Goal: Task Accomplishment & Management: Use online tool/utility

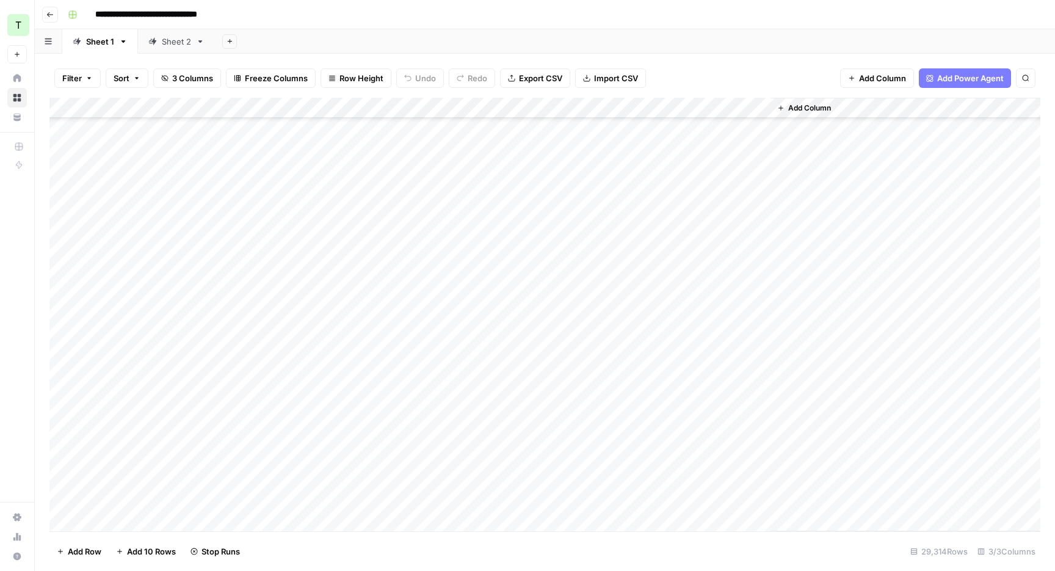
scroll to position [379963, 0]
click at [800, 26] on header "**********" at bounding box center [545, 14] width 1020 height 29
click at [756, 32] on div "Add Sheet" at bounding box center [635, 41] width 840 height 24
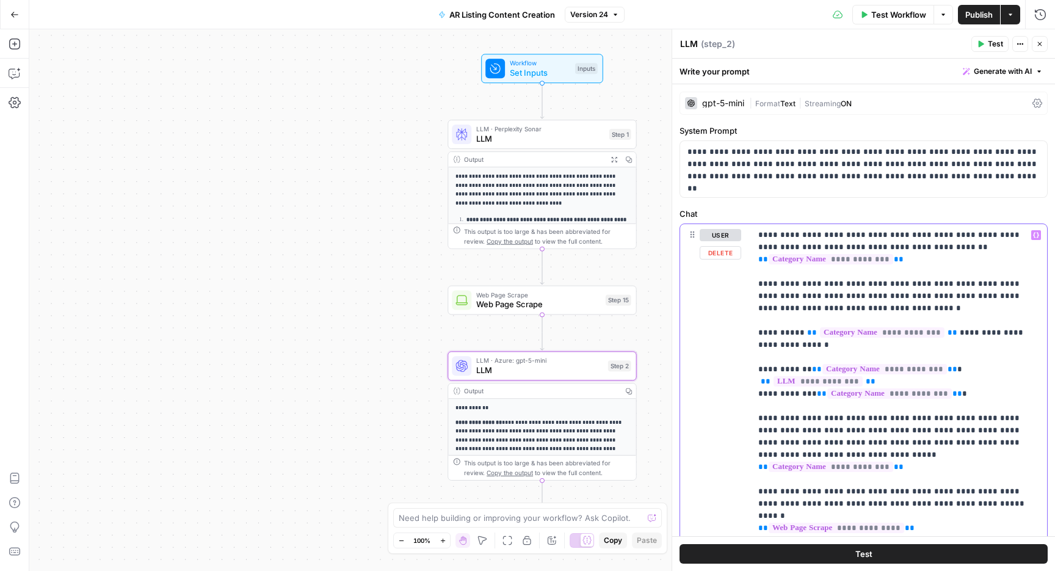
click at [866, 332] on span "**********" at bounding box center [882, 332] width 125 height 10
type input "title"
click at [1033, 205] on icon "button" at bounding box center [1032, 207] width 4 height 4
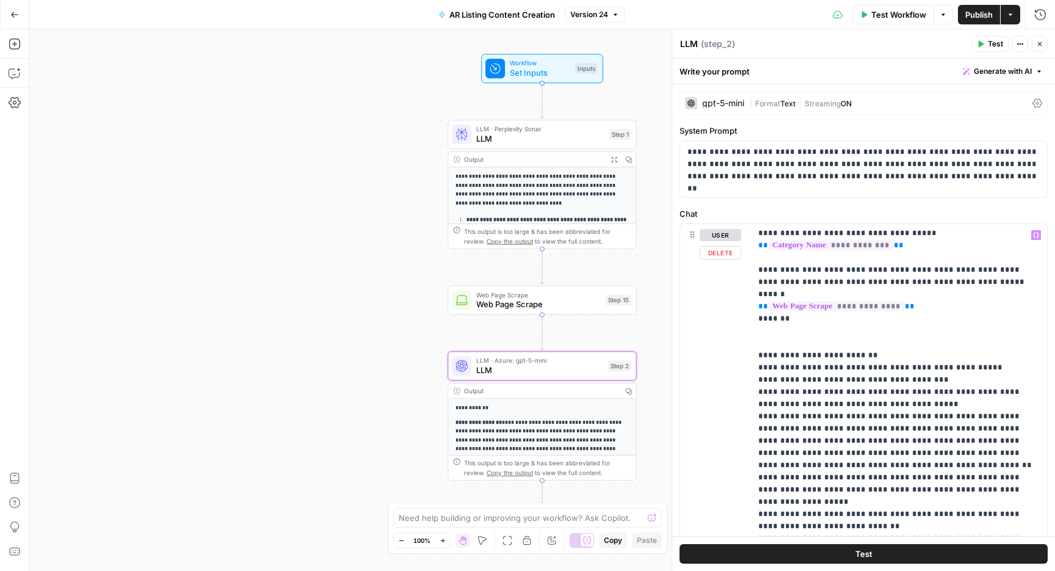
scroll to position [210, 0]
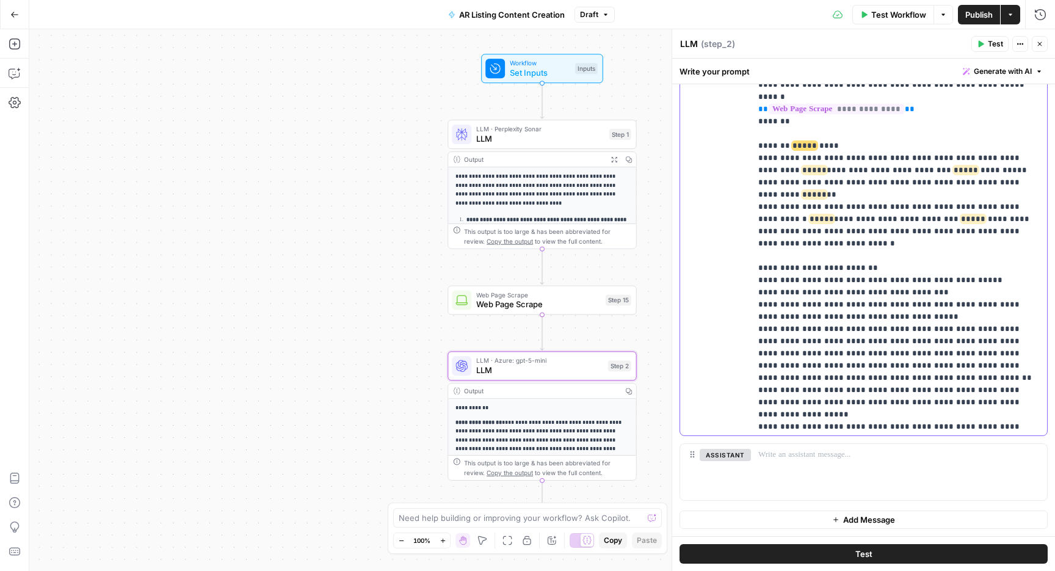
scroll to position [0, 0]
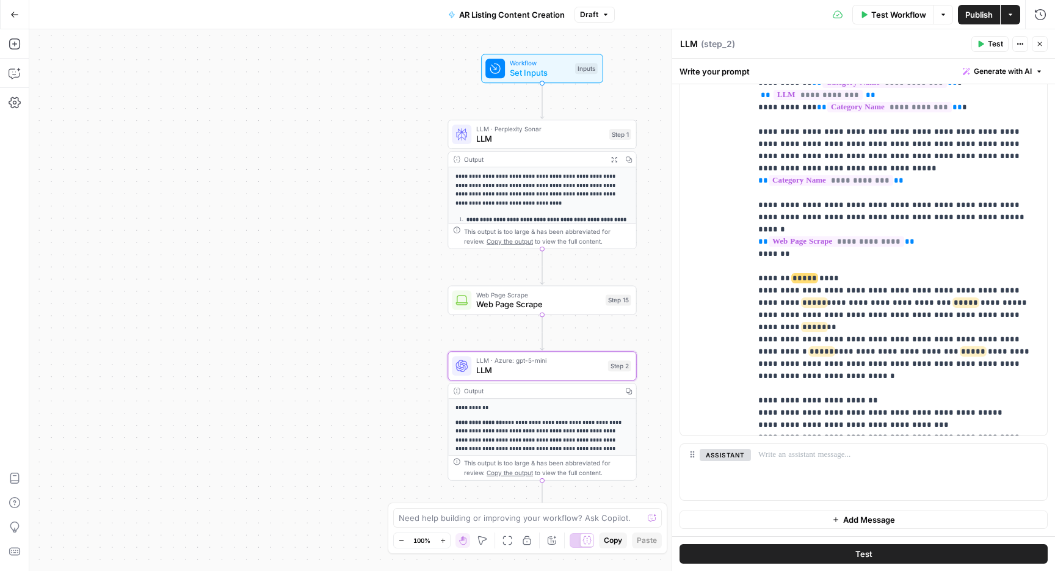
click at [961, 18] on button "Publish" at bounding box center [979, 15] width 42 height 20
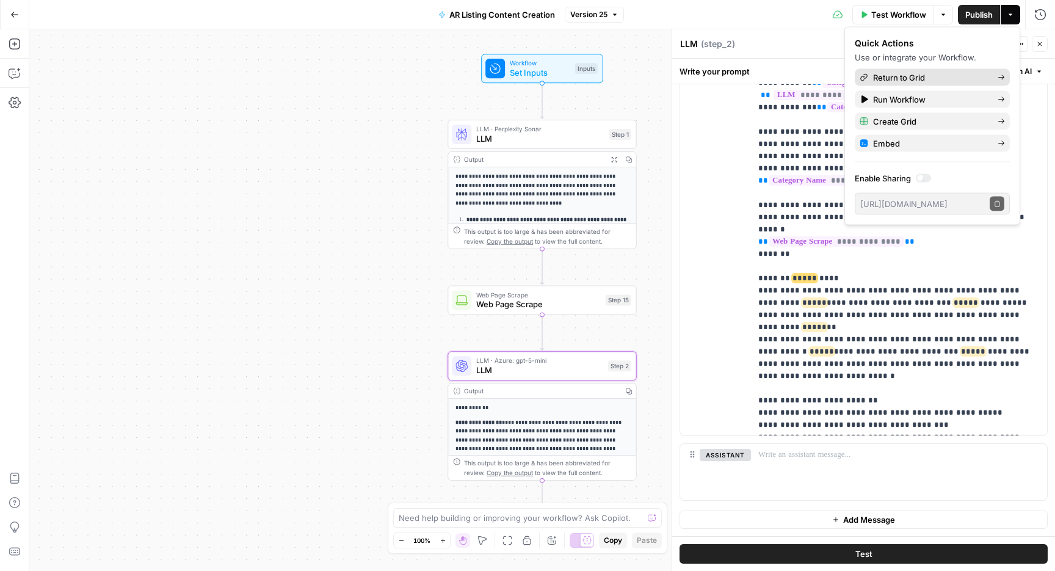
click at [889, 78] on span "Return to Grid" at bounding box center [930, 77] width 115 height 12
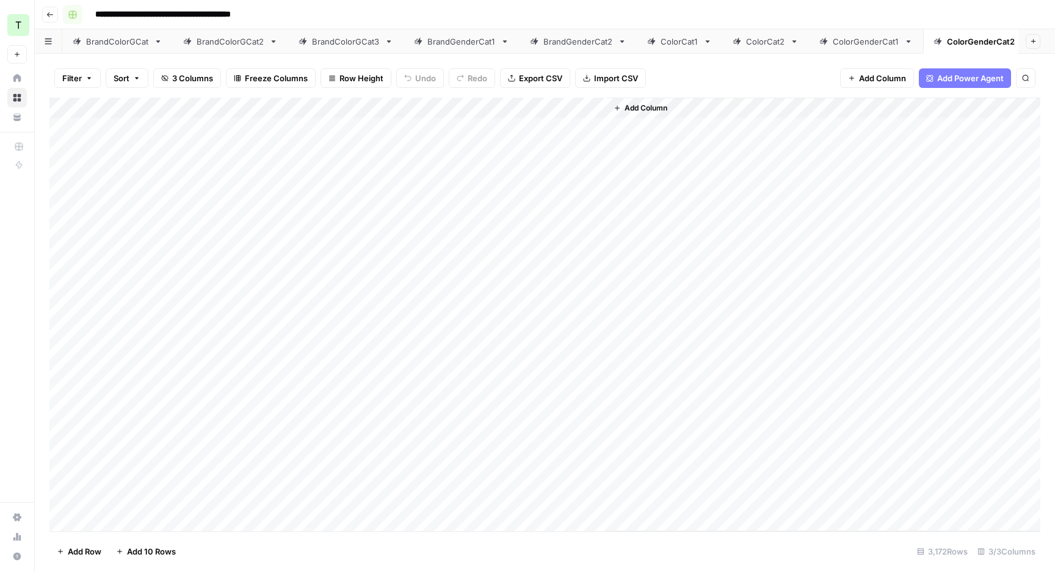
click at [54, 20] on button "Go back" at bounding box center [50, 15] width 16 height 16
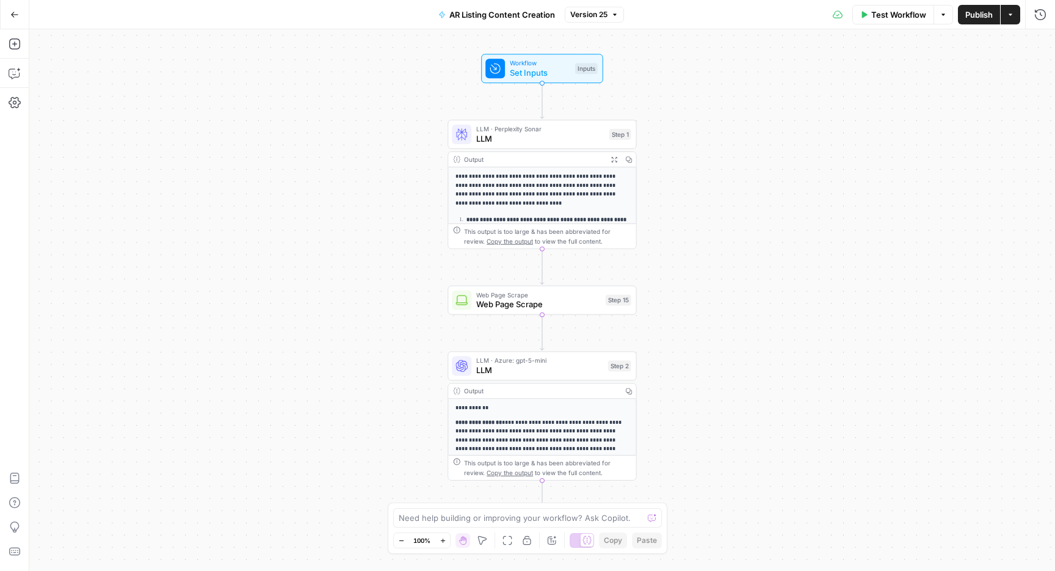
click at [898, 18] on span "Test Workflow" at bounding box center [898, 15] width 55 height 12
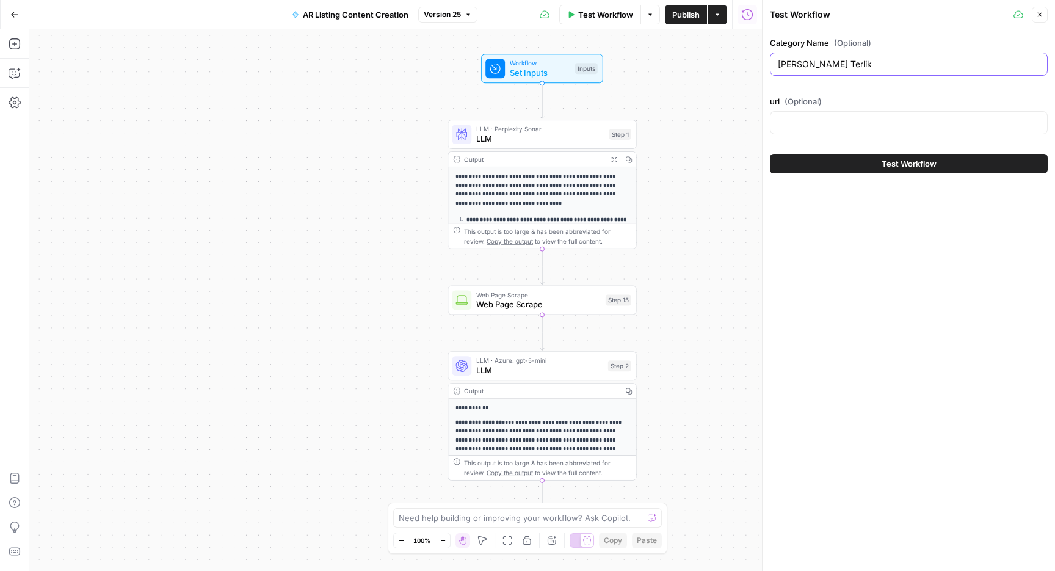
click at [834, 67] on input "Gezer Keçe Terlik" at bounding box center [909, 64] width 262 height 12
click at [810, 126] on input "url (Optional)" at bounding box center [909, 123] width 262 height 12
paste input "https://www.trendyol.com/ar/bath-body-works-liquid-soaps-x-b1216-c148181"
type input "https://www.trendyol.com/ar/bath-body-works-liquid-soaps-x-b1216-c148181"
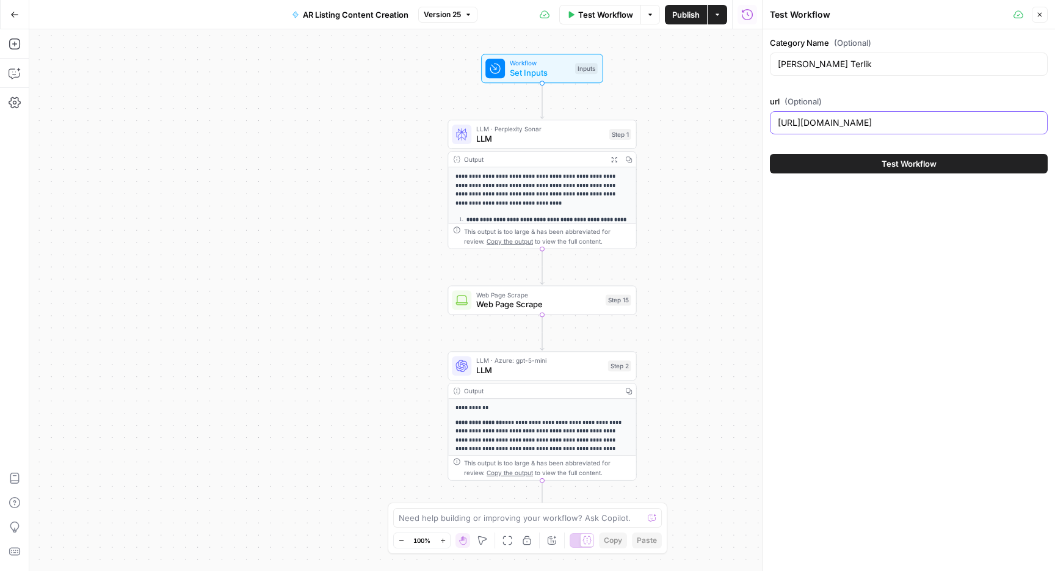
scroll to position [0, 0]
click at [871, 64] on input "Gezer Keçe Terlik" at bounding box center [909, 64] width 262 height 12
paste input "Bath & Body Works صابون سائل"
type input "Bath & Body Works صابون سائل"
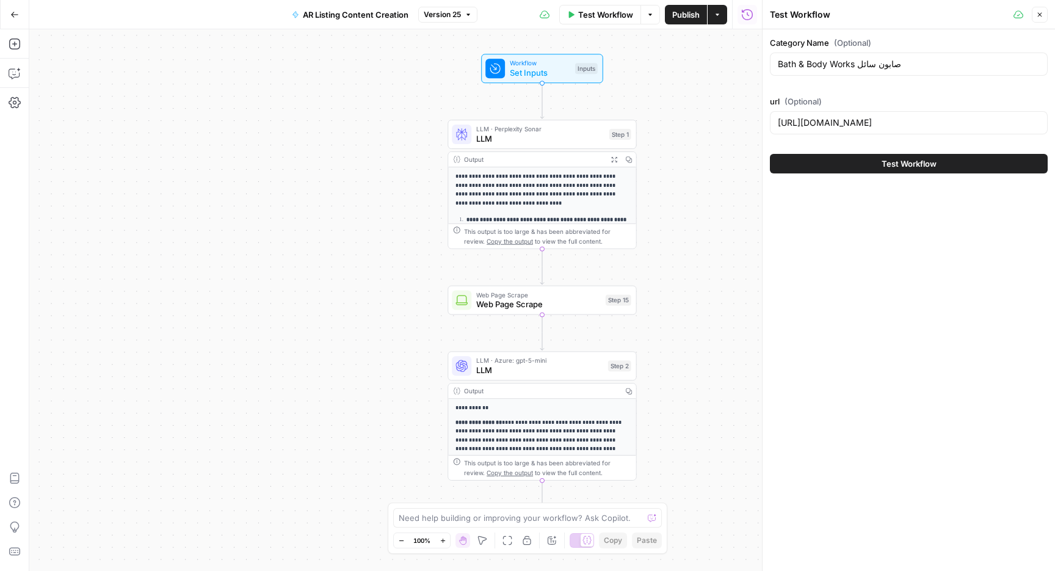
click at [891, 167] on span "Test Workflow" at bounding box center [909, 164] width 55 height 12
click at [884, 170] on button "Test Workflow" at bounding box center [909, 164] width 278 height 20
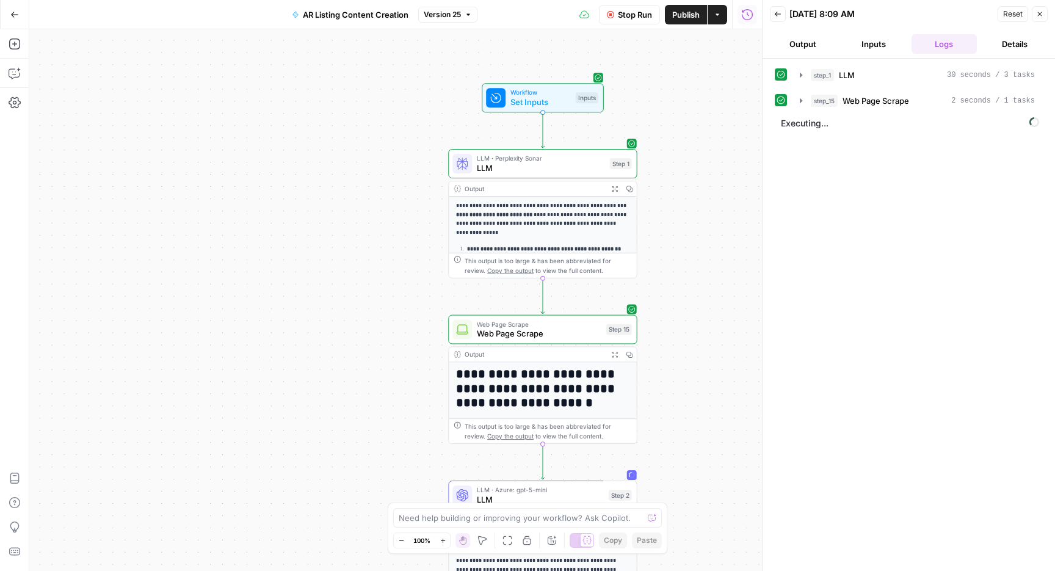
click at [554, 162] on span "LLM" at bounding box center [541, 168] width 128 height 12
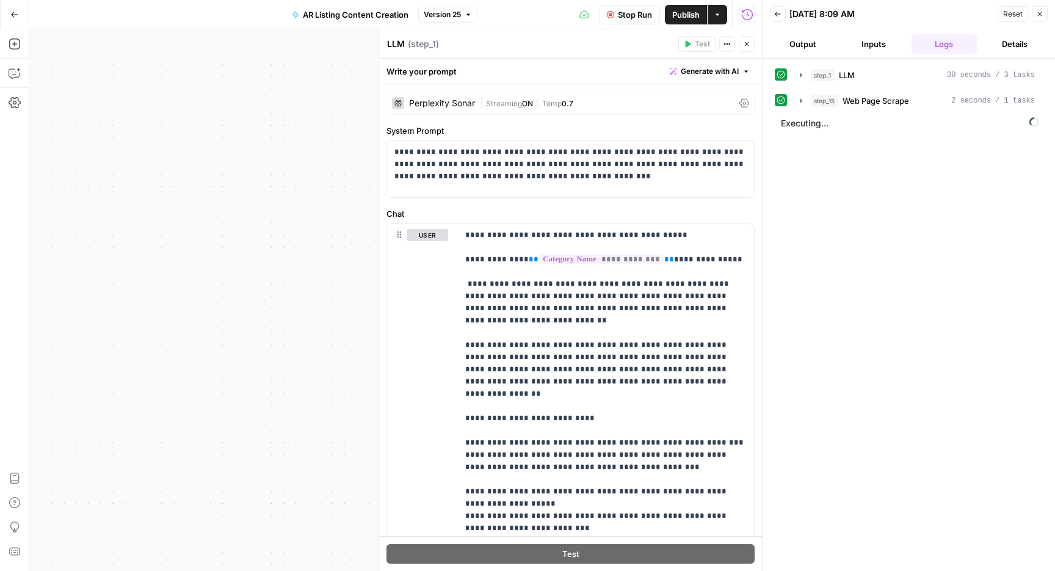
click at [438, 102] on div "Perplexity Sonar" at bounding box center [442, 103] width 66 height 9
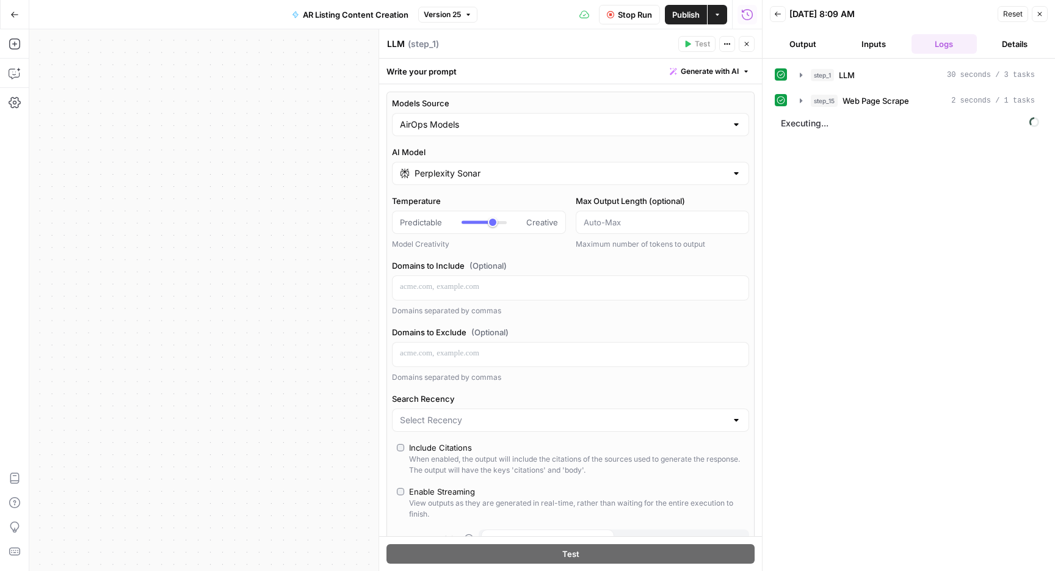
click at [473, 170] on input "Perplexity Sonar" at bounding box center [571, 173] width 312 height 12
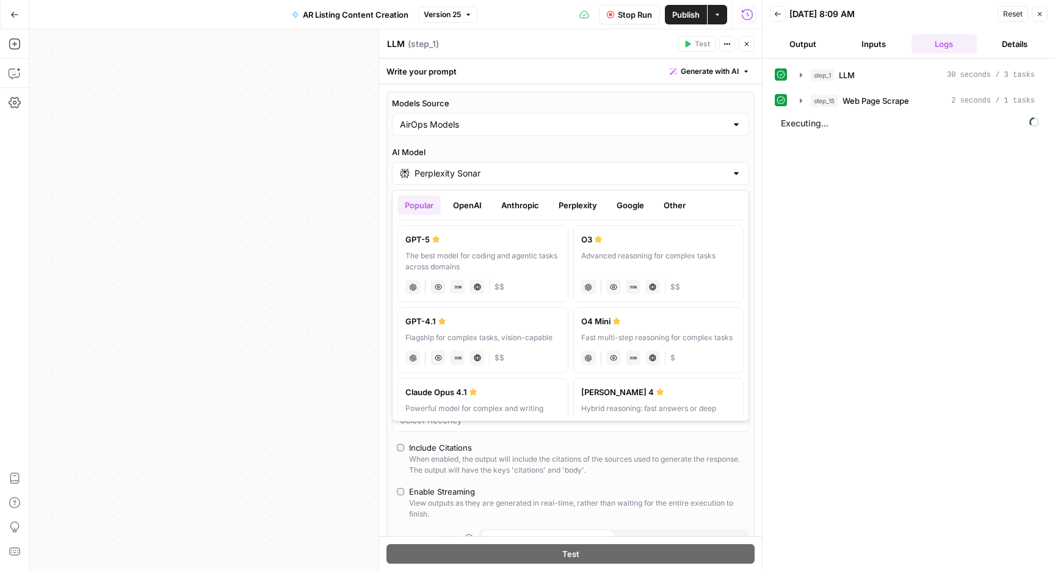
click at [623, 214] on button "Google" at bounding box center [630, 205] width 42 height 20
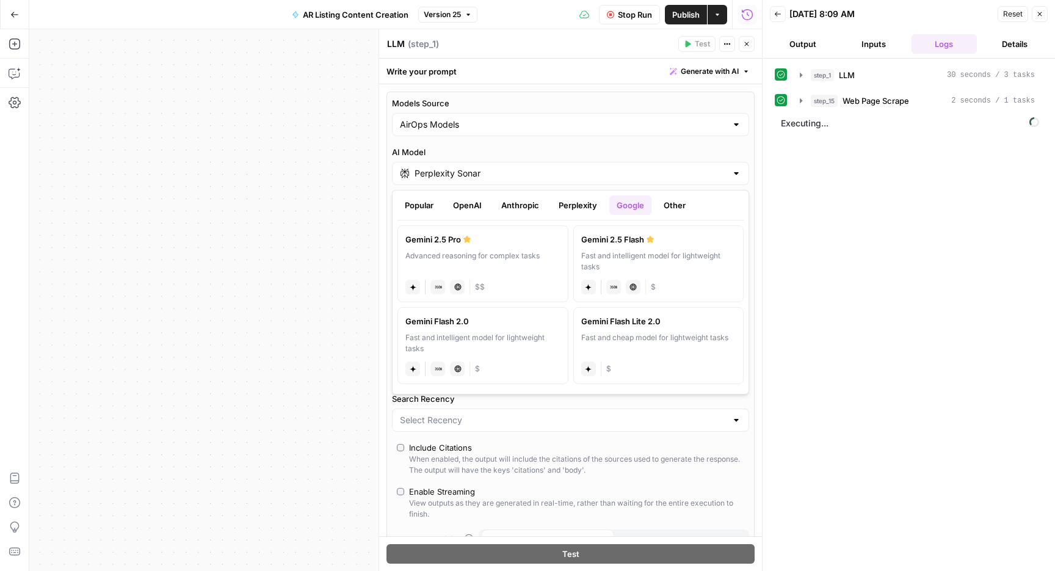
click at [664, 214] on button "Other" at bounding box center [674, 205] width 37 height 20
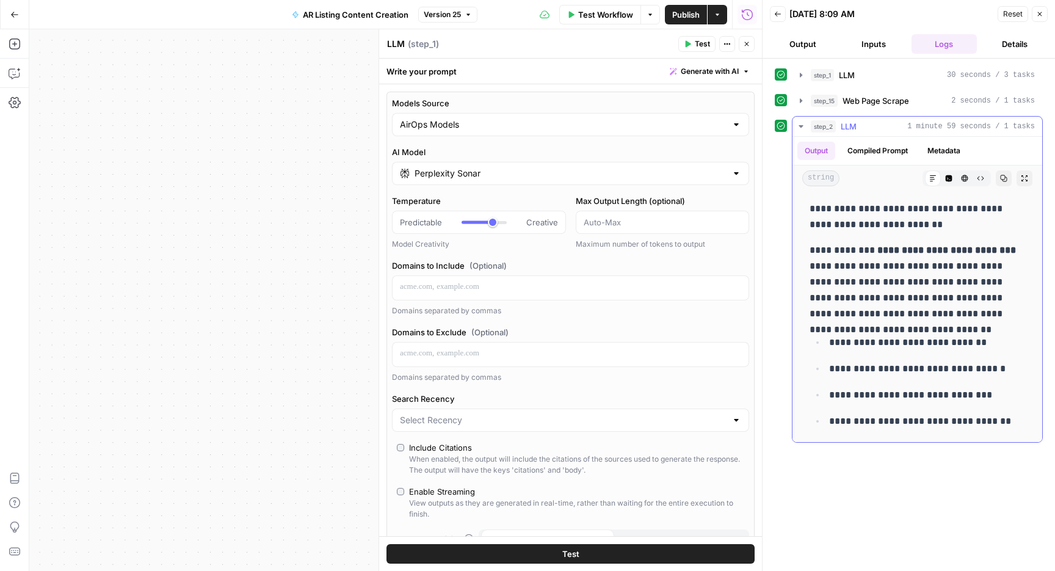
click at [891, 230] on p "**********" at bounding box center [918, 217] width 216 height 32
drag, startPoint x: 882, startPoint y: 208, endPoint x: 901, endPoint y: 227, distance: 27.2
click at [901, 227] on p "**********" at bounding box center [918, 217] width 216 height 32
click at [892, 218] on p "**********" at bounding box center [918, 217] width 216 height 32
click at [892, 209] on p "**********" at bounding box center [918, 217] width 216 height 32
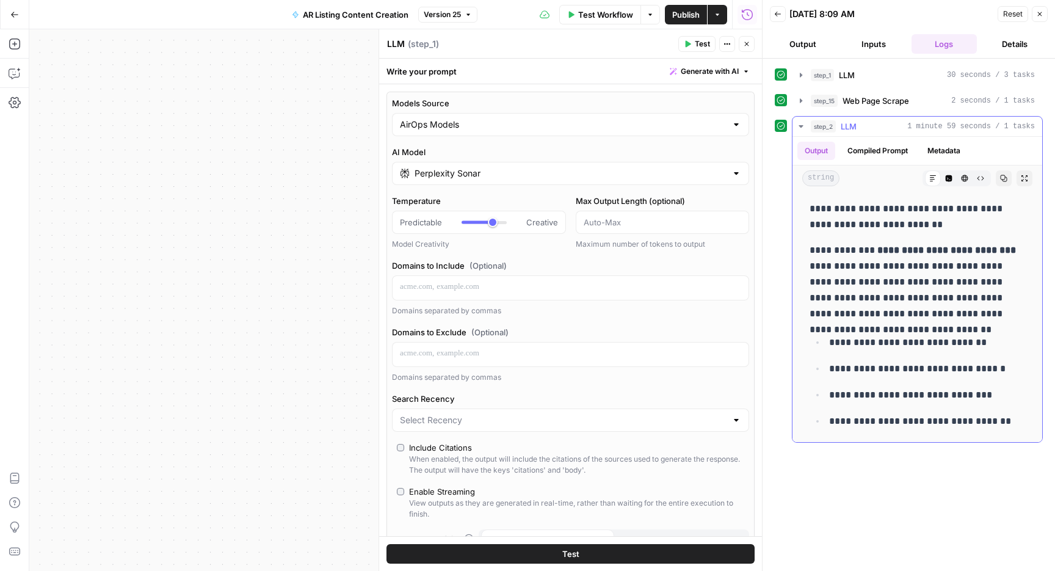
click at [892, 209] on p "**********" at bounding box center [918, 217] width 216 height 32
copy p "**********"
click at [887, 291] on p "**********" at bounding box center [918, 281] width 216 height 79
click at [622, 24] on button "Test Workflow" at bounding box center [600, 15] width 82 height 20
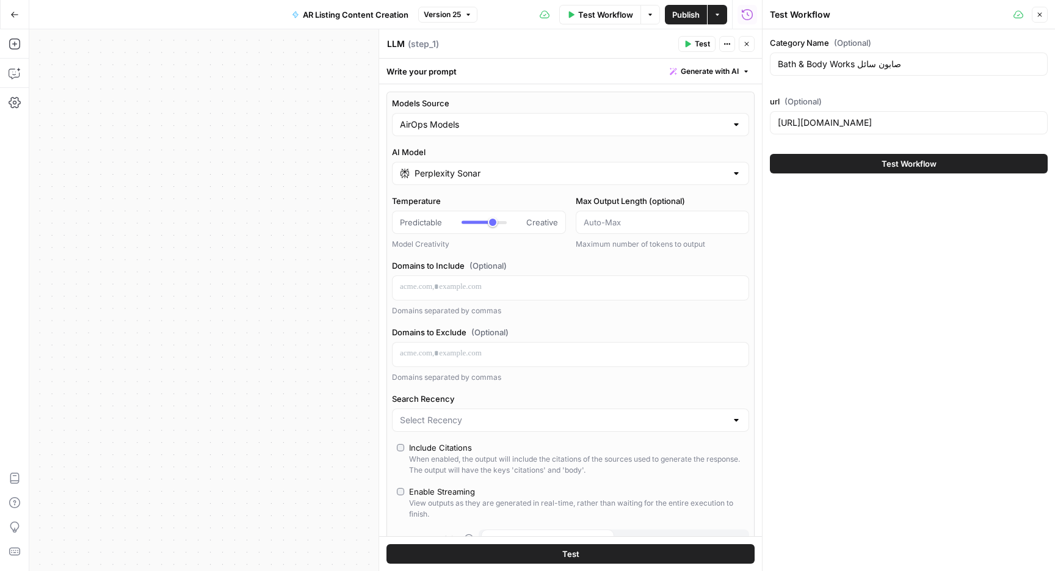
click at [850, 75] on div "Bath & Body Works صابون سائل" at bounding box center [909, 64] width 278 height 23
paste input "Ralph Lauren تنانير"
type input "Ralph Lauren تنانير"
click at [828, 118] on input "https://www.trendyol.com/ar/bath-body-works-liquid-soaps-x-b1216-c148181" at bounding box center [909, 123] width 262 height 12
paste input "ralph-lauren-skirts-x-b549-c69"
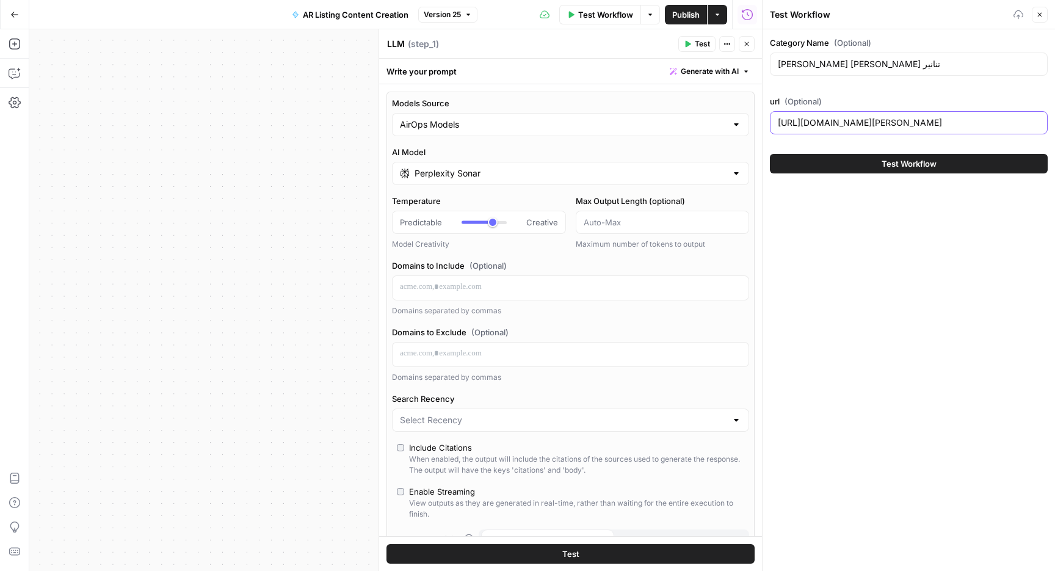
type input "https://www.trendyol.com/ar/ralph-lauren-skirts-x-b549-c69"
click at [866, 171] on button "Test Workflow" at bounding box center [909, 164] width 278 height 20
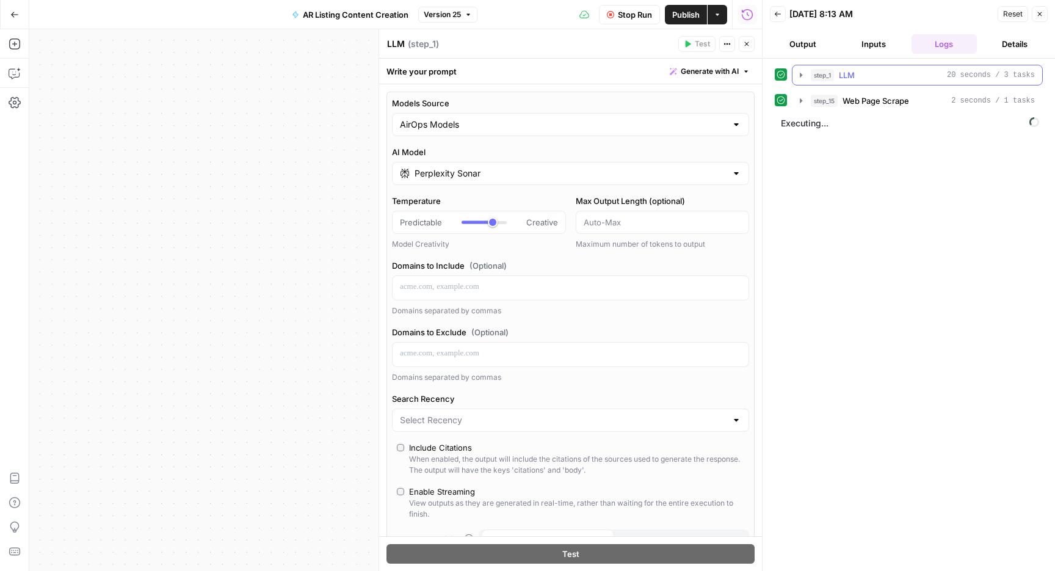
click at [800, 76] on icon "button" at bounding box center [801, 75] width 2 height 4
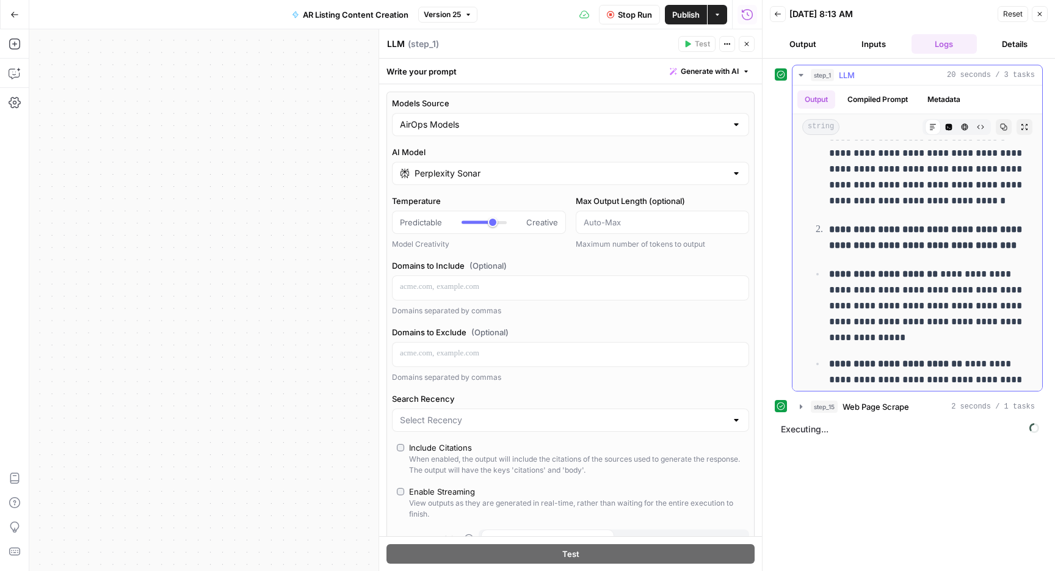
scroll to position [380, 0]
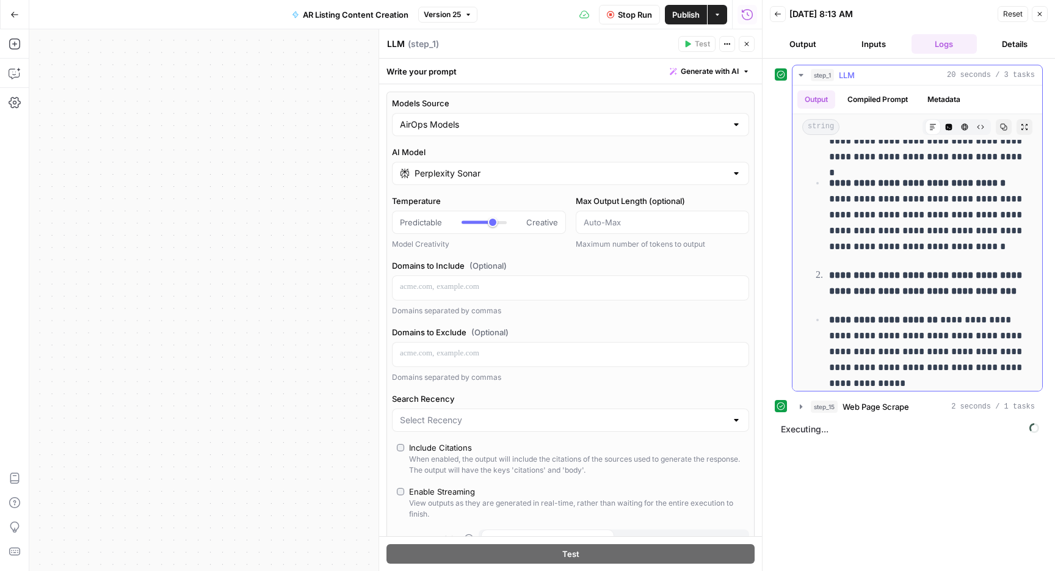
click at [798, 79] on icon "button" at bounding box center [801, 75] width 10 height 10
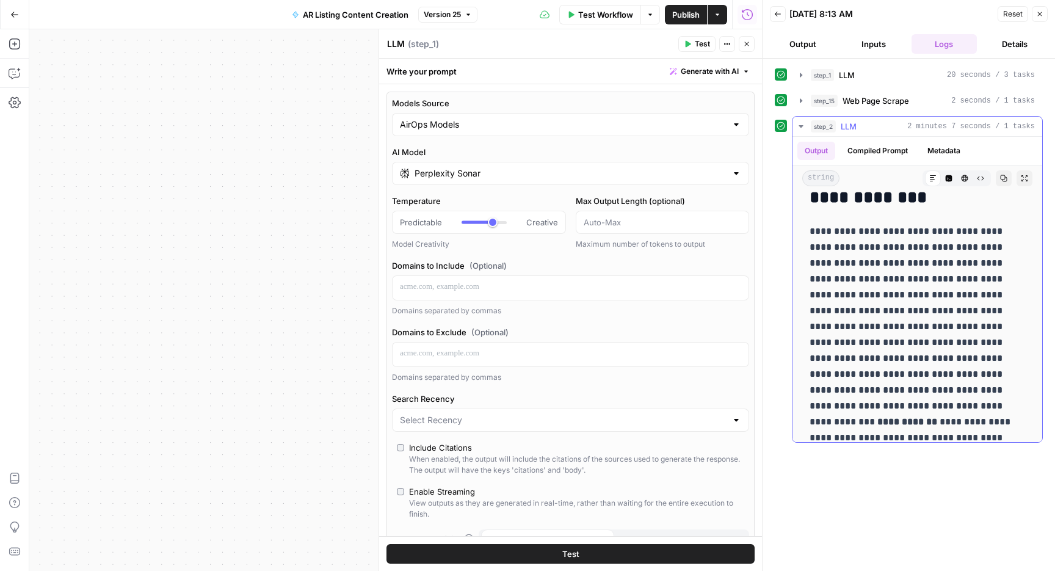
scroll to position [0, 0]
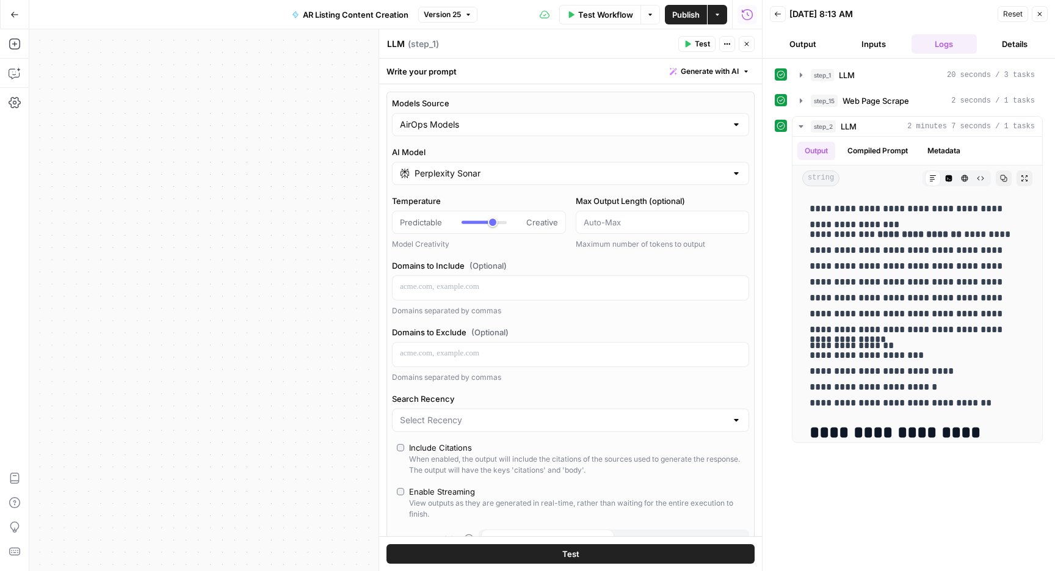
click at [1039, 15] on icon "button" at bounding box center [1039, 13] width 7 height 7
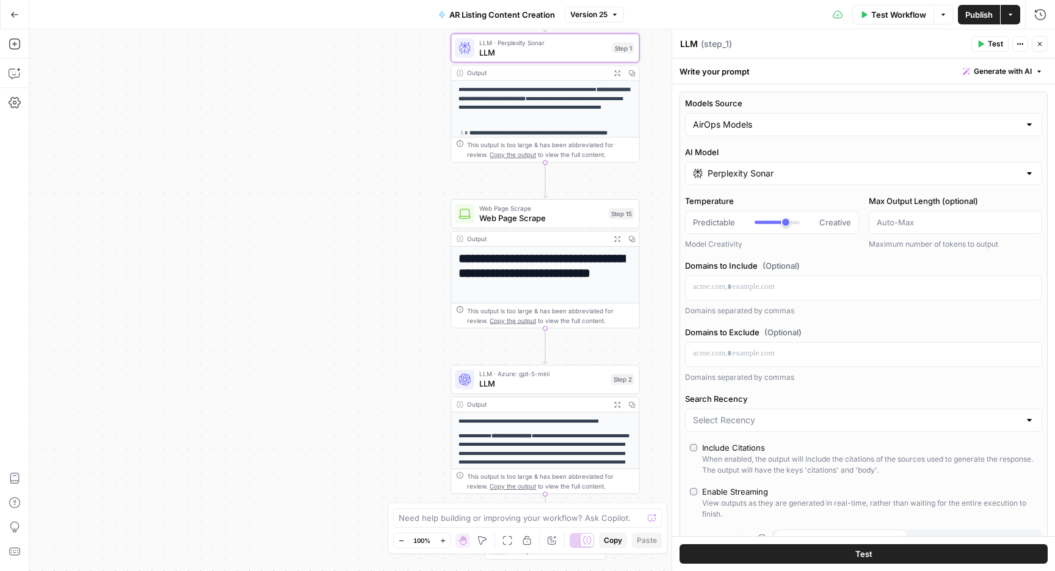
click at [564, 210] on span "Web Page Scrape" at bounding box center [541, 208] width 125 height 10
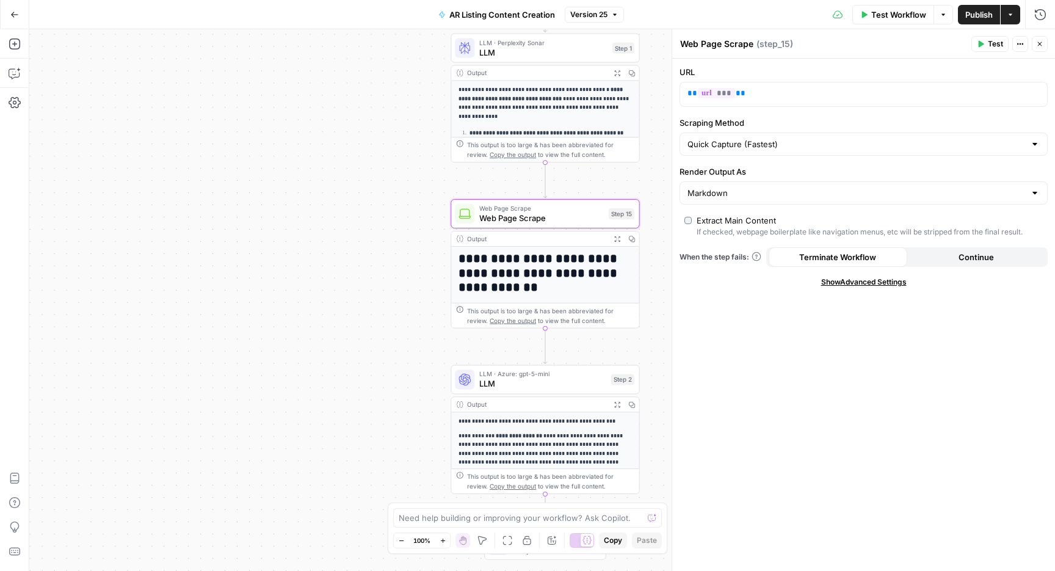
click at [556, 393] on div "LLM · Azure: gpt-5-mini LLM Step 2 Copy step Delete step Add Note Test" at bounding box center [545, 378] width 189 height 29
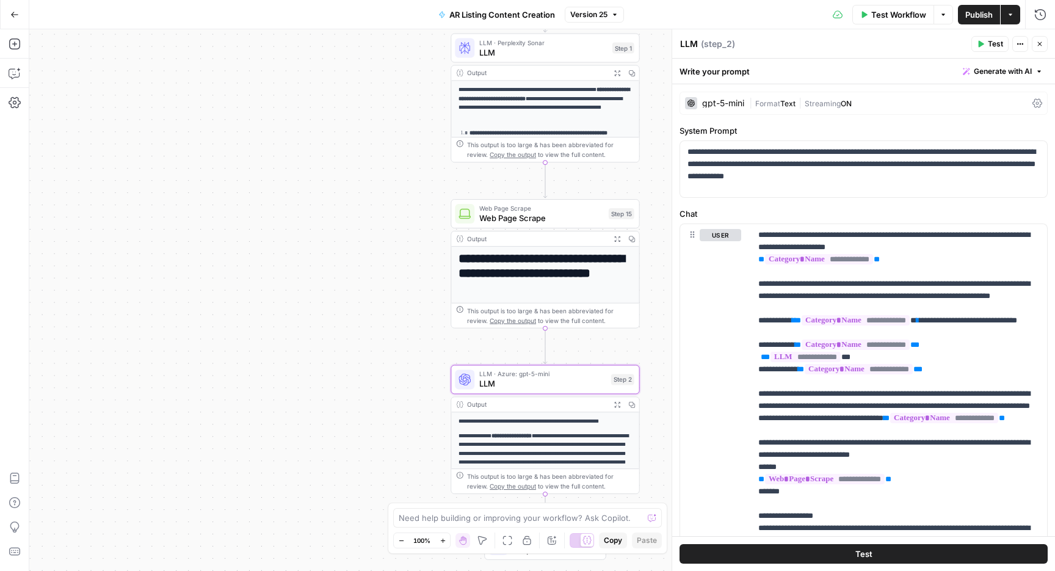
click at [742, 110] on div "gpt-5-mini | Format Text | Streaming ON" at bounding box center [864, 103] width 368 height 23
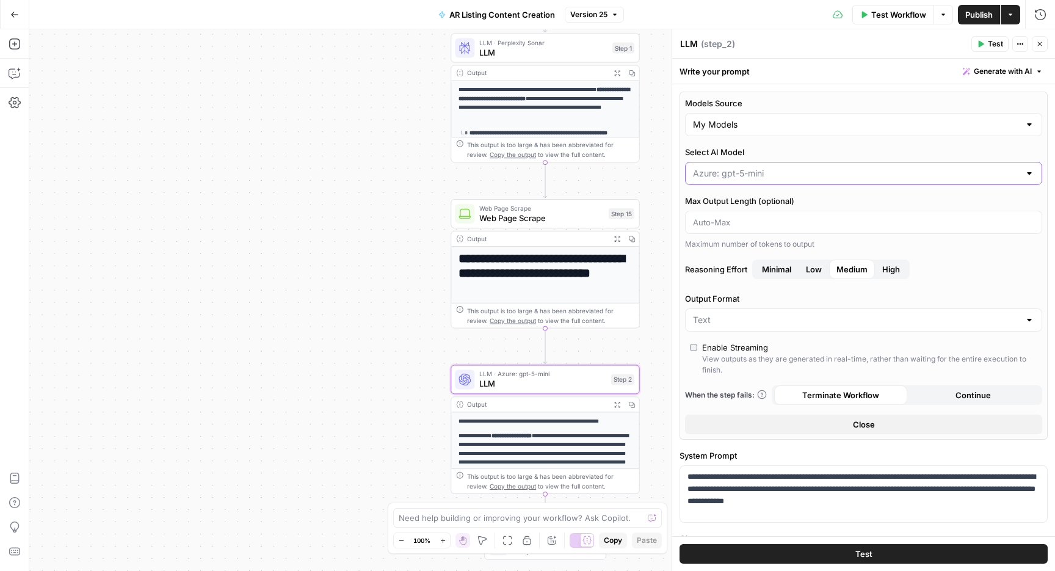
click at [734, 174] on input "Select AI Model" at bounding box center [856, 173] width 327 height 12
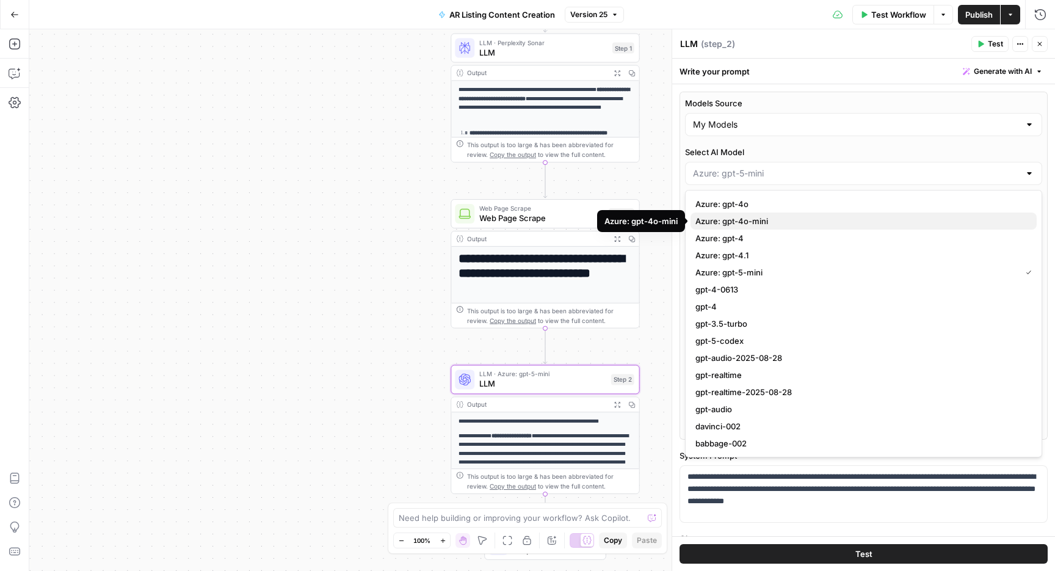
click at [753, 225] on span "Azure: gpt-4o-mini" at bounding box center [861, 221] width 332 height 12
type input "Azure: gpt-4o-mini"
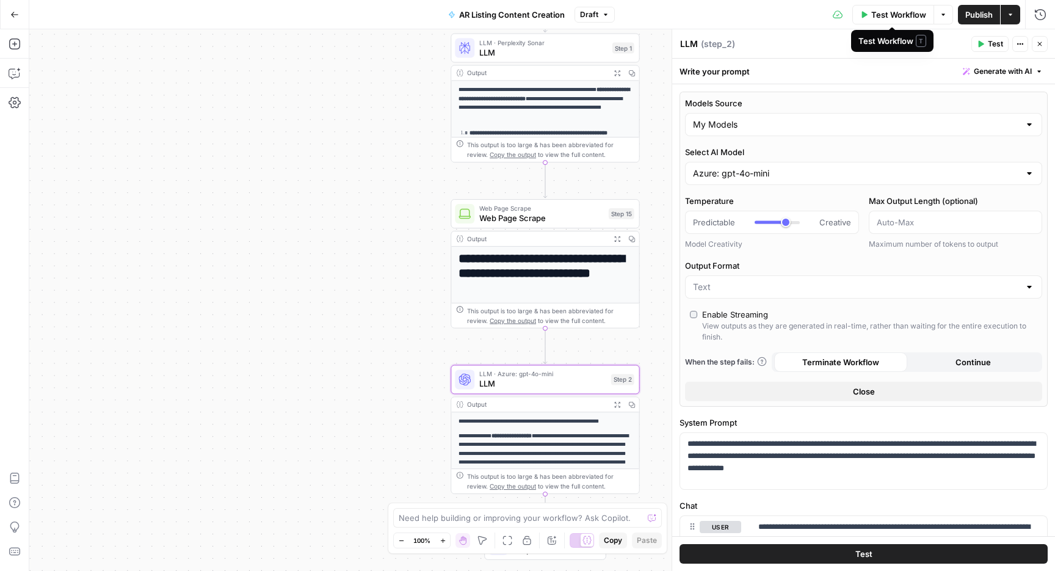
click at [910, 10] on span "Test Workflow" at bounding box center [898, 15] width 55 height 12
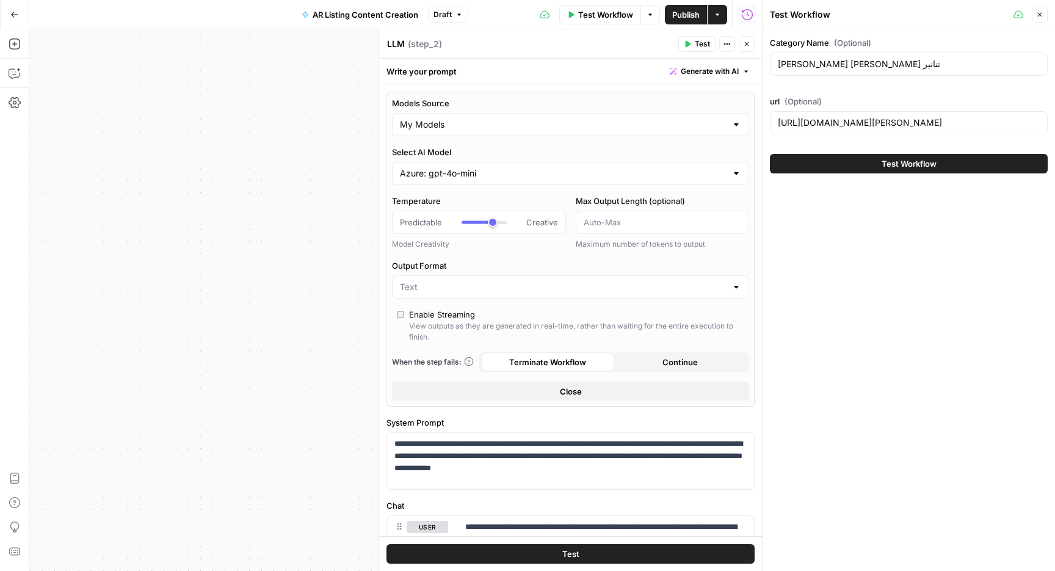
click at [936, 163] on button "Test Workflow" at bounding box center [909, 164] width 278 height 20
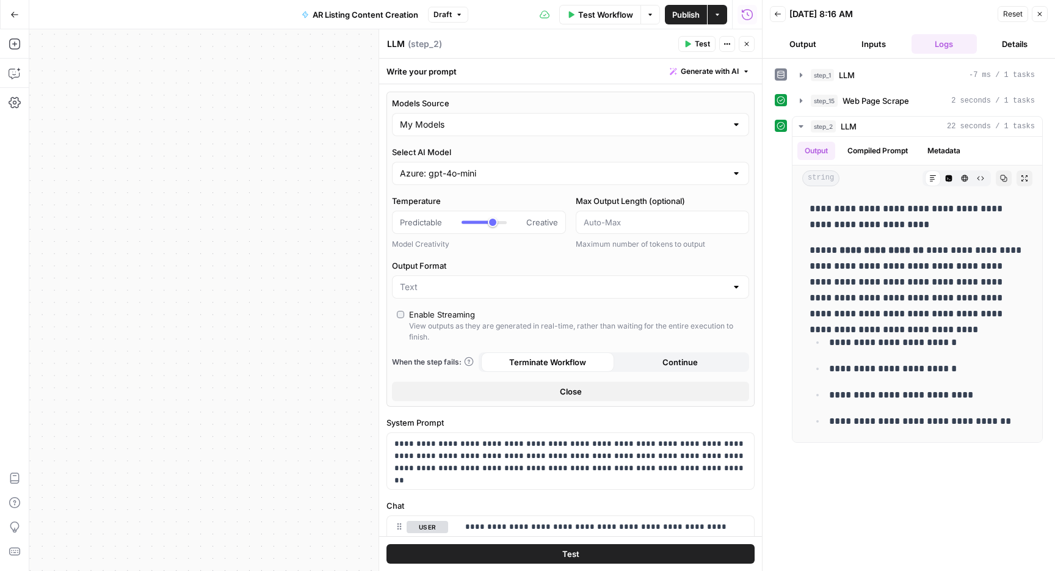
click at [1046, 17] on button "Close" at bounding box center [1040, 14] width 16 height 16
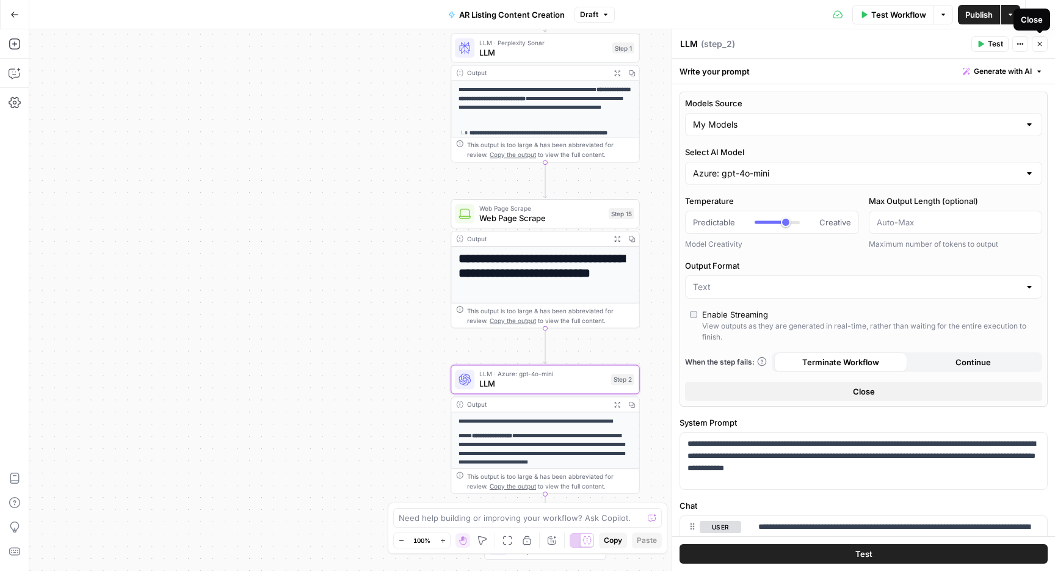
click at [1039, 45] on icon "button" at bounding box center [1040, 44] width 4 height 4
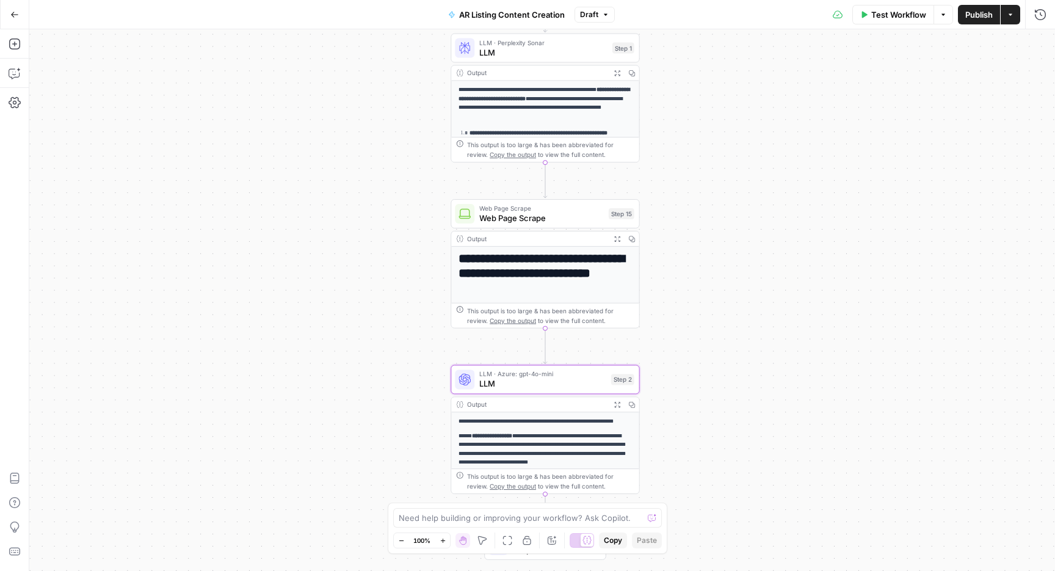
click at [569, 382] on span "LLM" at bounding box center [542, 383] width 127 height 12
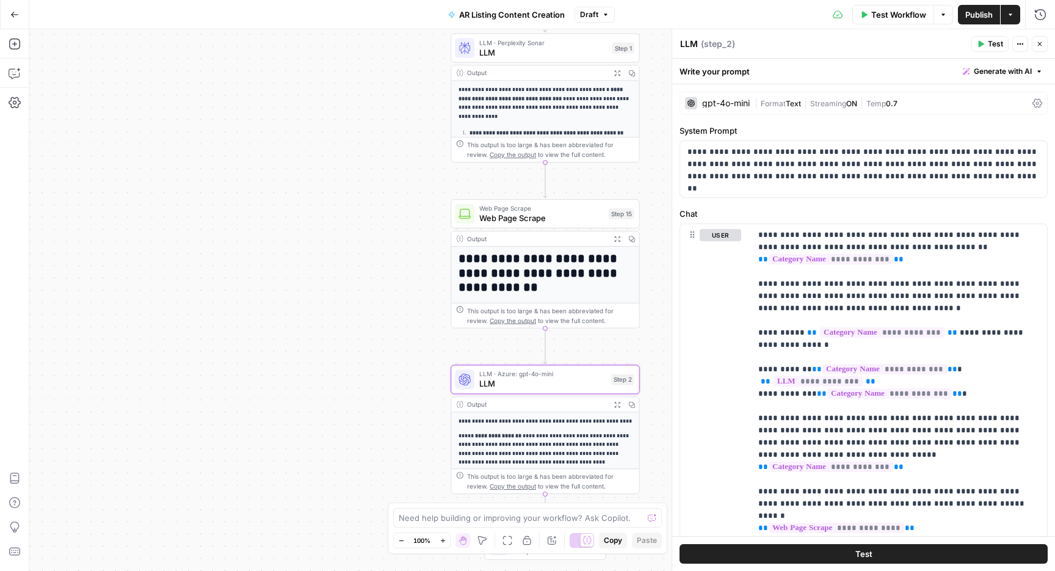
click at [896, 9] on span "Test Workflow" at bounding box center [898, 15] width 55 height 12
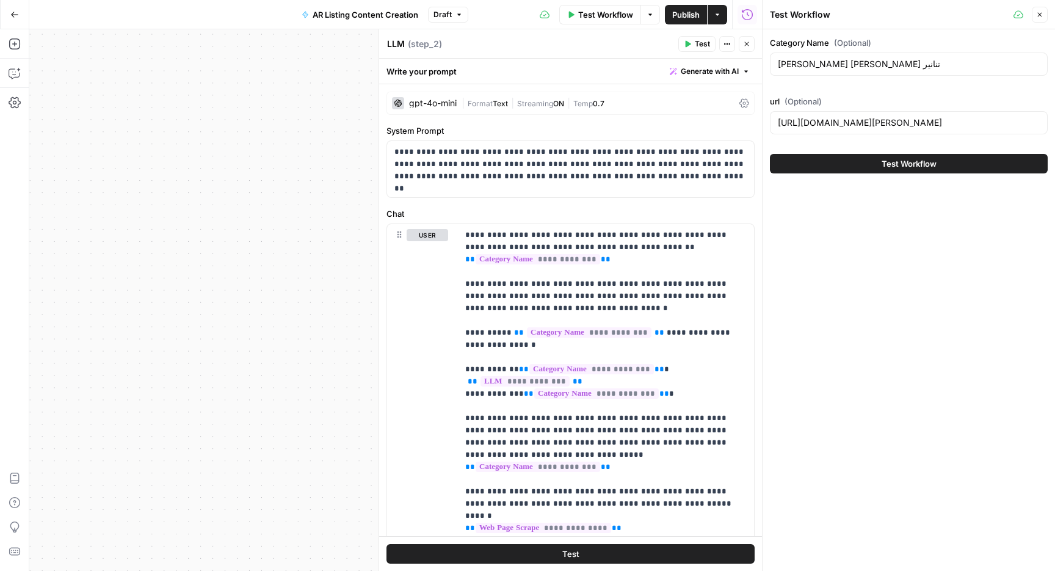
click at [917, 162] on span "Test Workflow" at bounding box center [909, 164] width 55 height 12
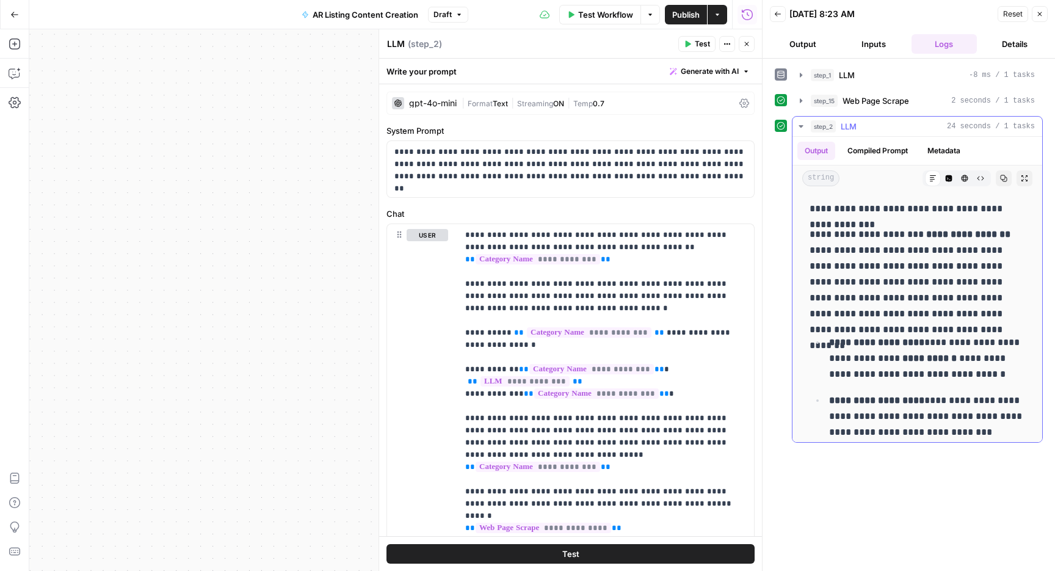
click at [899, 209] on p "**********" at bounding box center [918, 209] width 216 height 16
click at [917, 212] on p "**********" at bounding box center [918, 209] width 216 height 16
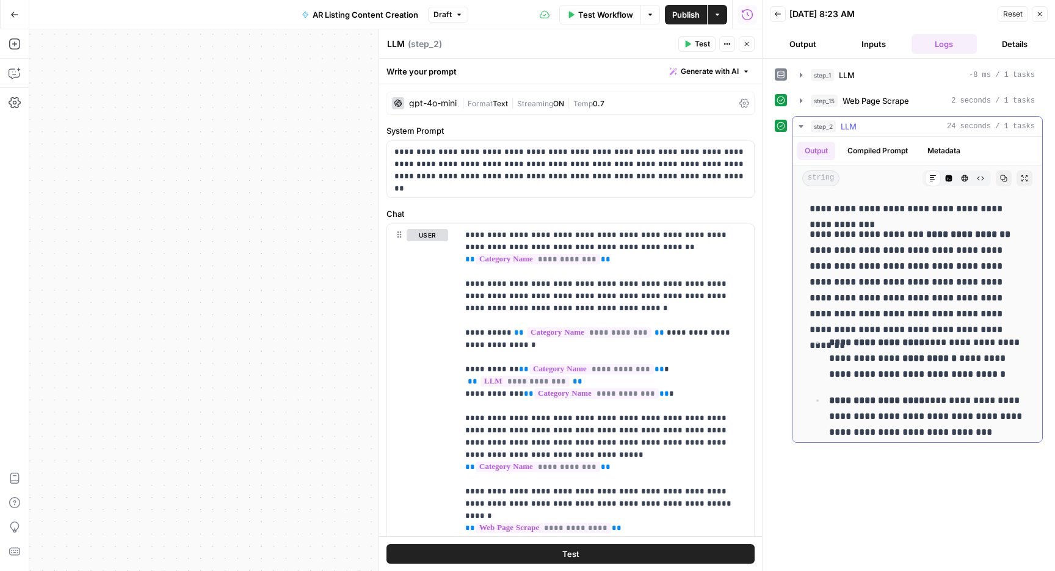
click at [917, 212] on p "**********" at bounding box center [918, 209] width 216 height 16
click at [1040, 12] on icon "button" at bounding box center [1039, 13] width 7 height 7
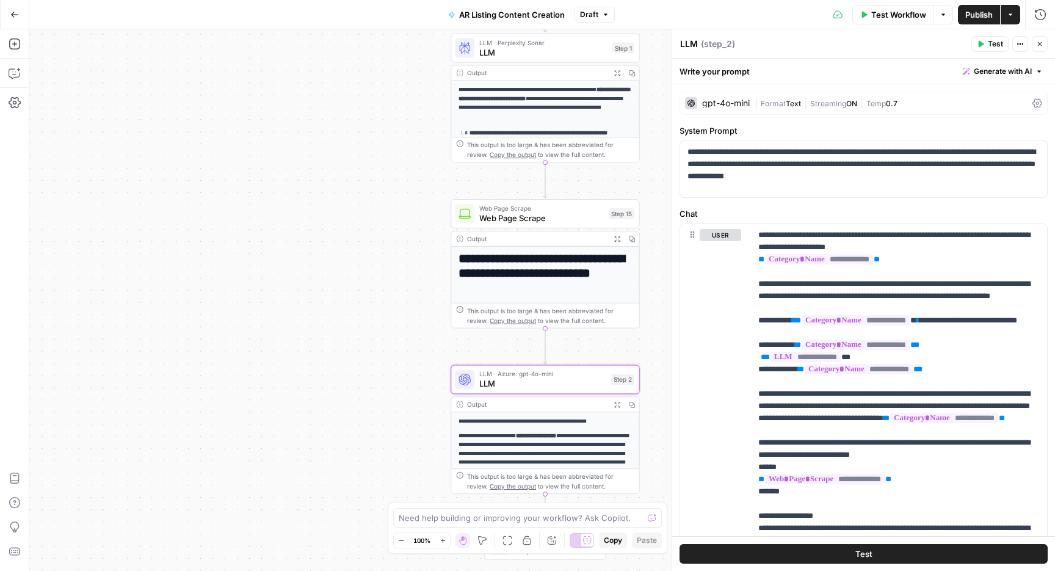
click at [981, 10] on span "Publish" at bounding box center [978, 15] width 27 height 12
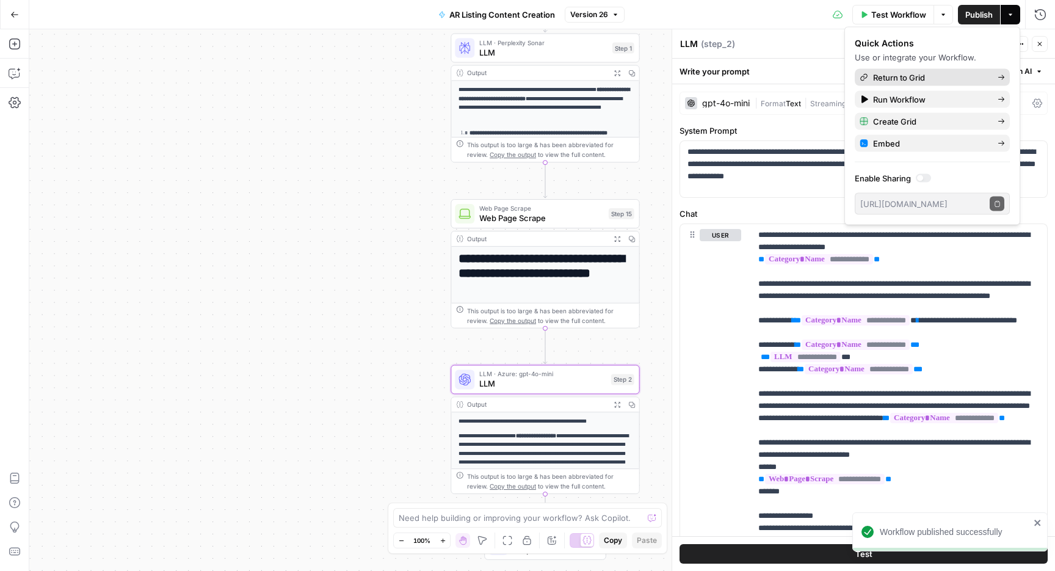
click at [918, 81] on span "Return to Grid" at bounding box center [930, 77] width 115 height 12
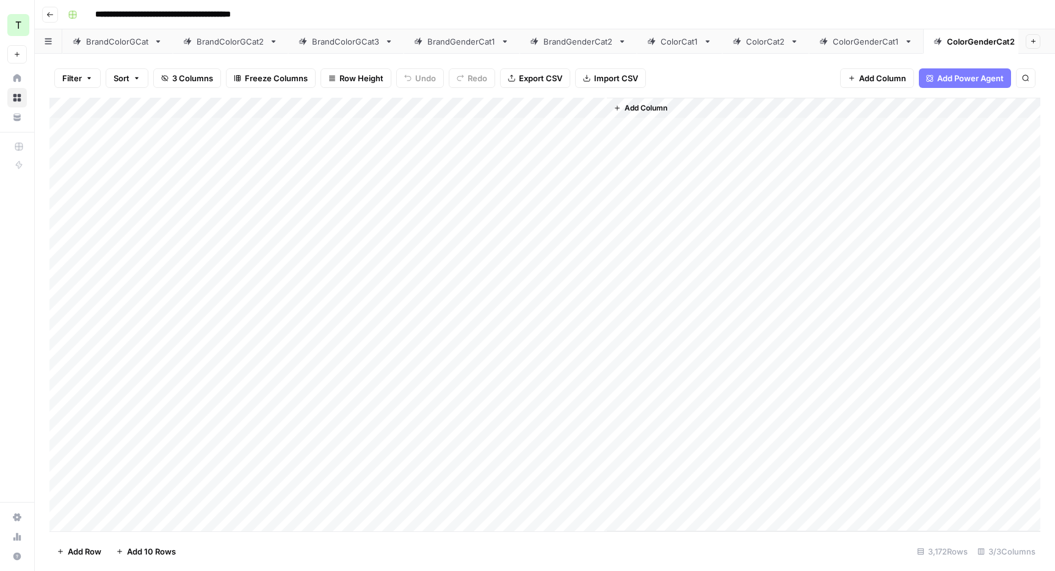
click at [99, 40] on div "BrandColorGCat" at bounding box center [117, 41] width 63 height 12
click at [333, 130] on div "Add Column" at bounding box center [544, 314] width 991 height 433
click at [172, 125] on div "Add Column" at bounding box center [544, 314] width 991 height 433
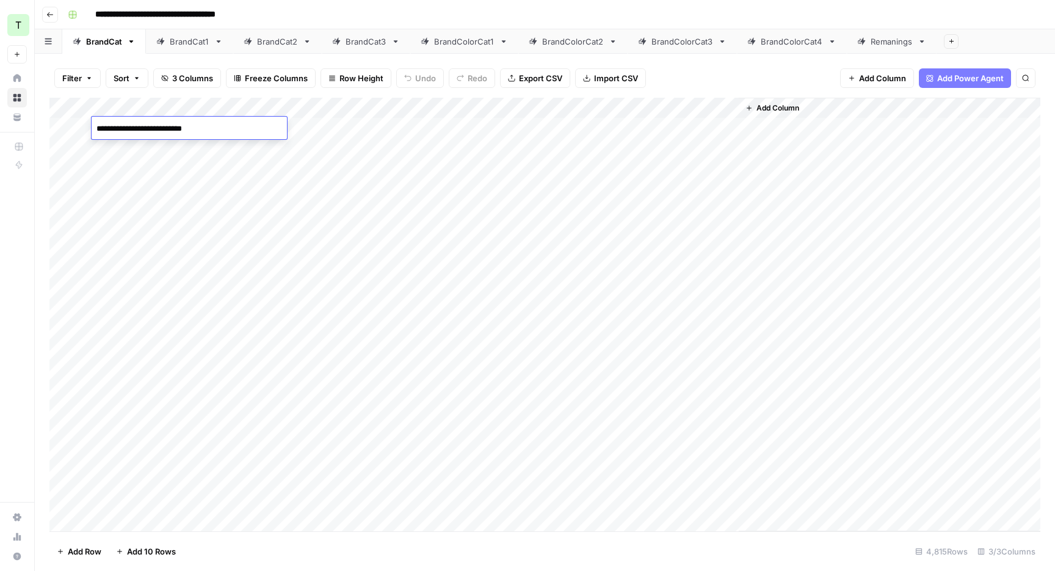
click at [172, 125] on textarea "**********" at bounding box center [189, 128] width 195 height 17
click at [722, 62] on div "Filter Sort 3 Columns Freeze Columns Row Height Undo Redo Export CSV Import CSV…" at bounding box center [544, 78] width 991 height 39
click at [162, 414] on div "Add Column" at bounding box center [544, 314] width 991 height 433
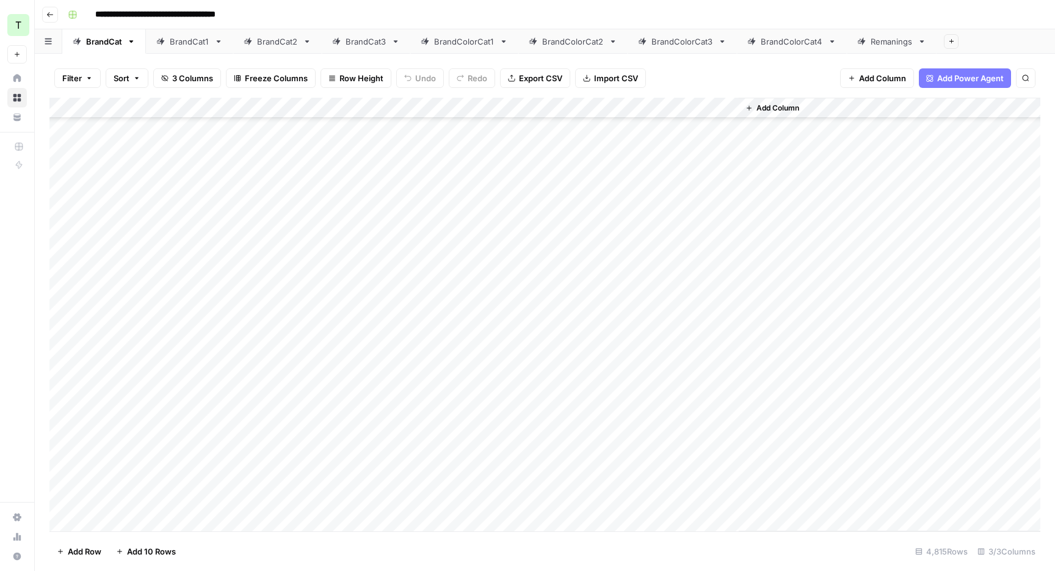
click at [162, 426] on div "Add Column" at bounding box center [544, 314] width 991 height 433
click at [162, 426] on textarea "**********" at bounding box center [189, 423] width 195 height 17
click at [430, 419] on div "Add Column" at bounding box center [544, 314] width 991 height 433
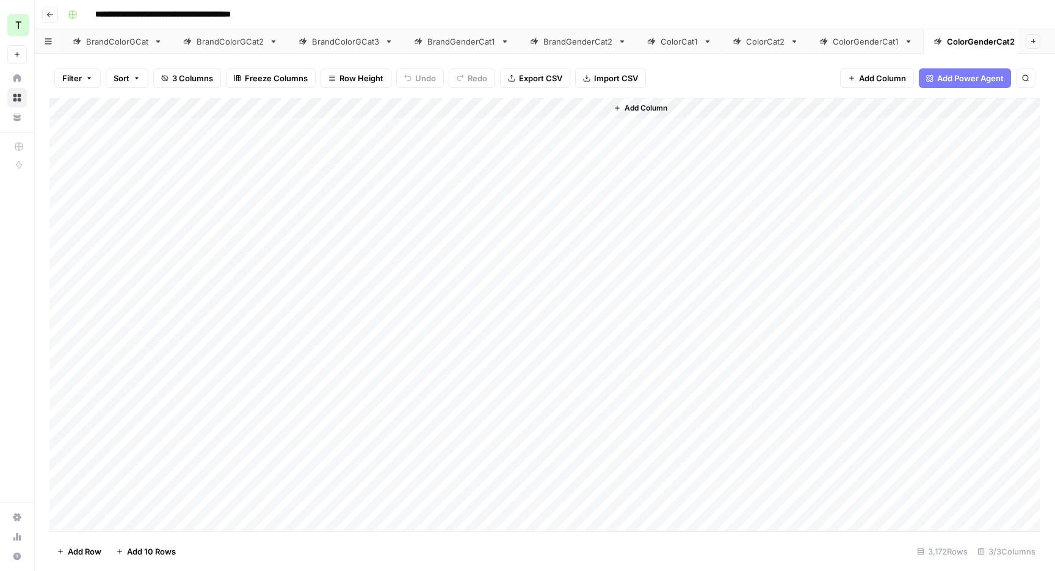
click at [128, 32] on link "BrandColorGCat" at bounding box center [117, 41] width 111 height 24
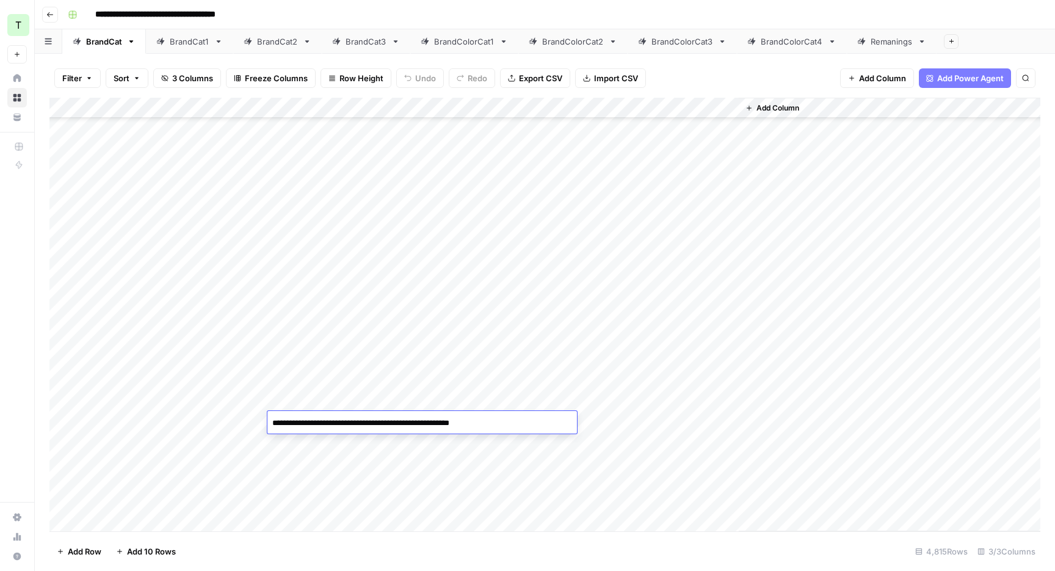
scroll to position [225, 0]
click at [803, 183] on div "Add Column" at bounding box center [890, 314] width 302 height 433
click at [676, 128] on div "Add Column" at bounding box center [544, 314] width 991 height 433
click at [658, 151] on div "Add Column" at bounding box center [544, 314] width 991 height 433
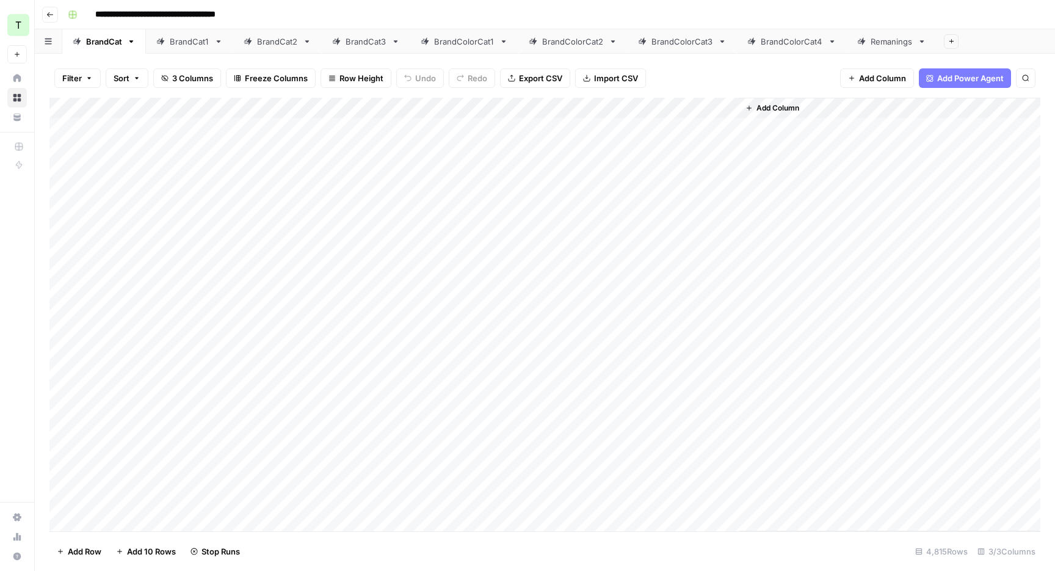
click at [647, 169] on div "Add Column" at bounding box center [544, 314] width 991 height 433
click at [647, 185] on div "Add Column" at bounding box center [544, 314] width 991 height 433
drag, startPoint x: 848, startPoint y: 107, endPoint x: 939, endPoint y: 101, distance: 91.1
click at [935, 104] on div "Add Column" at bounding box center [945, 314] width 192 height 433
click at [674, 123] on div "Add Column" at bounding box center [544, 314] width 991 height 433
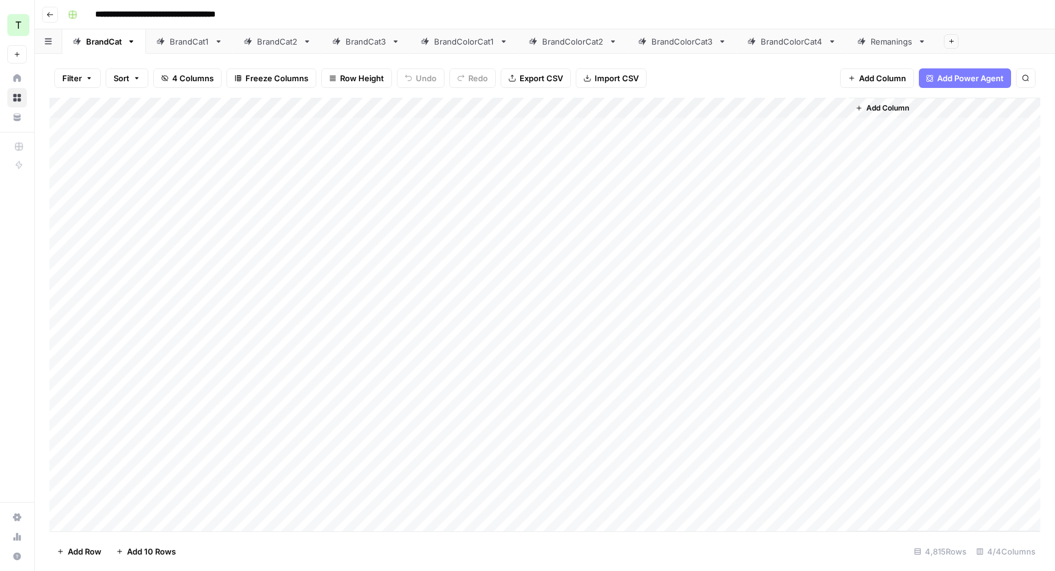
click at [681, 125] on div "Add Column" at bounding box center [544, 314] width 991 height 433
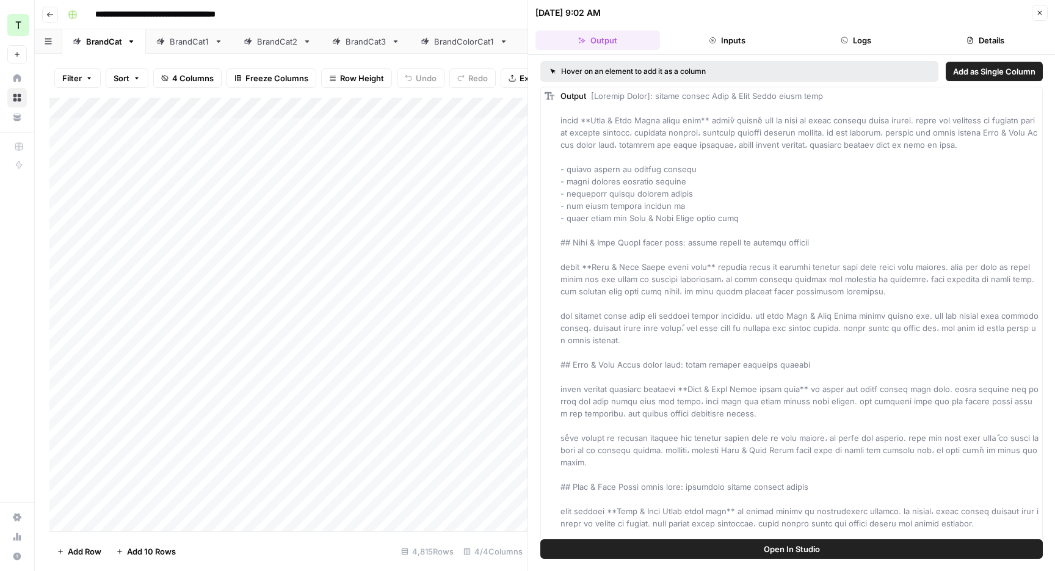
click at [852, 53] on header "09/25/25 at 9:02 AM Close Output Inputs Logs Details" at bounding box center [791, 27] width 527 height 55
click at [852, 49] on header "09/25/25 at 9:02 AM Close Output Inputs Logs Details" at bounding box center [791, 27] width 527 height 55
click at [887, 38] on button "Logs" at bounding box center [856, 41] width 125 height 20
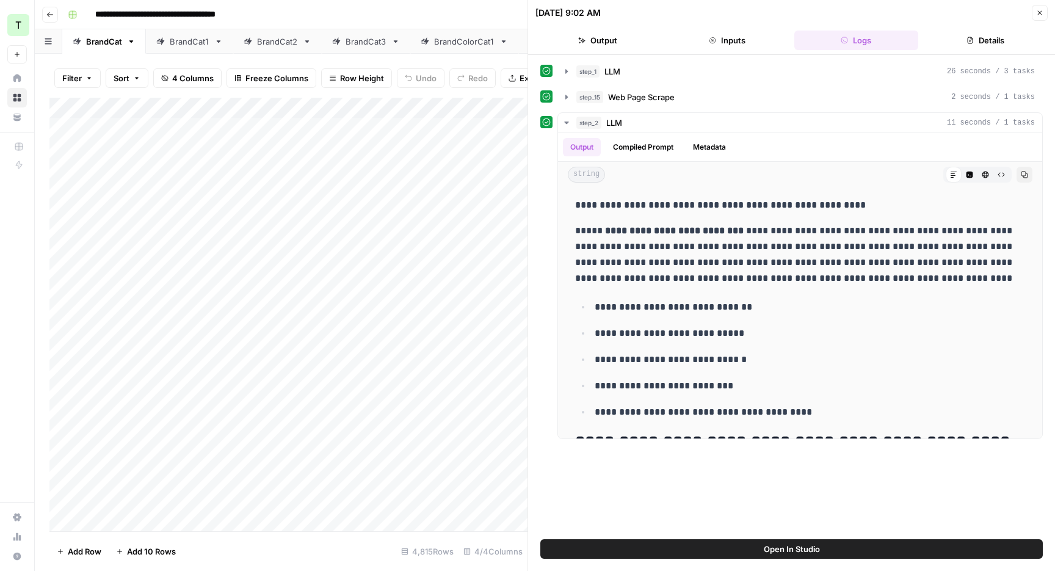
click at [1038, 15] on icon "button" at bounding box center [1039, 12] width 7 height 7
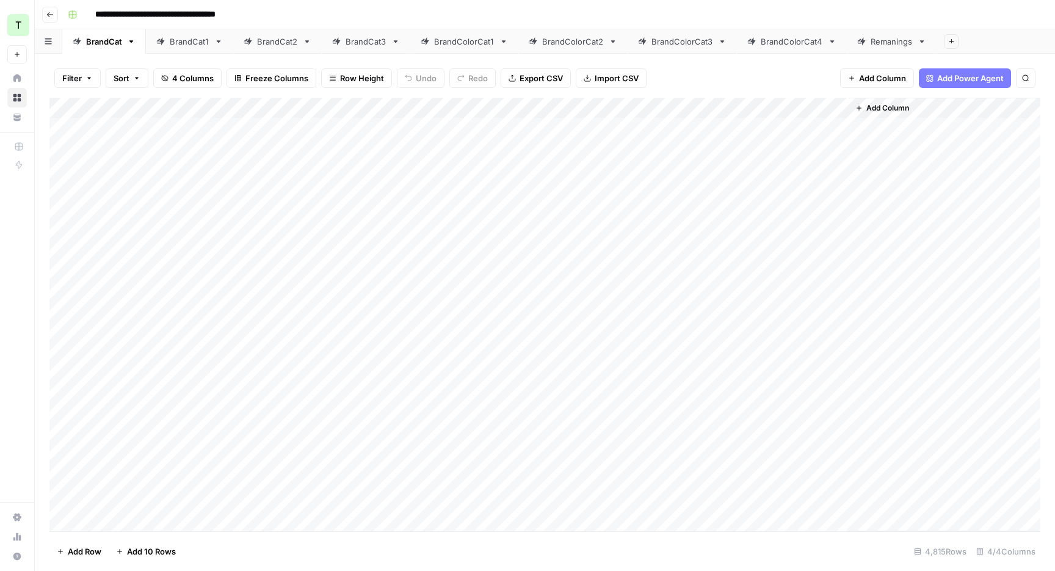
click at [653, 151] on div "Add Column" at bounding box center [544, 314] width 991 height 433
click at [662, 151] on div "Add Column" at bounding box center [544, 314] width 991 height 433
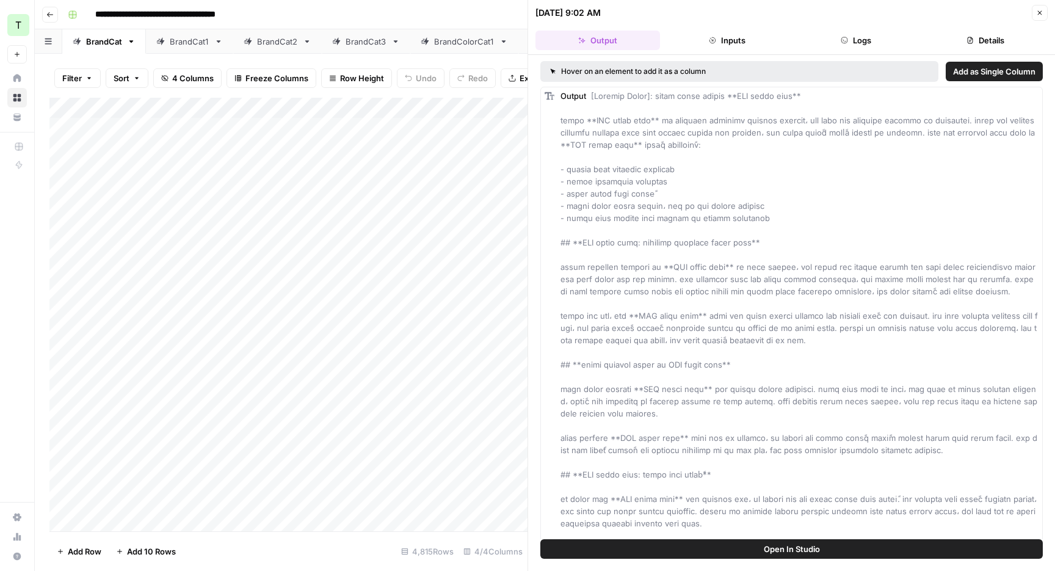
click at [844, 46] on button "Logs" at bounding box center [856, 41] width 125 height 20
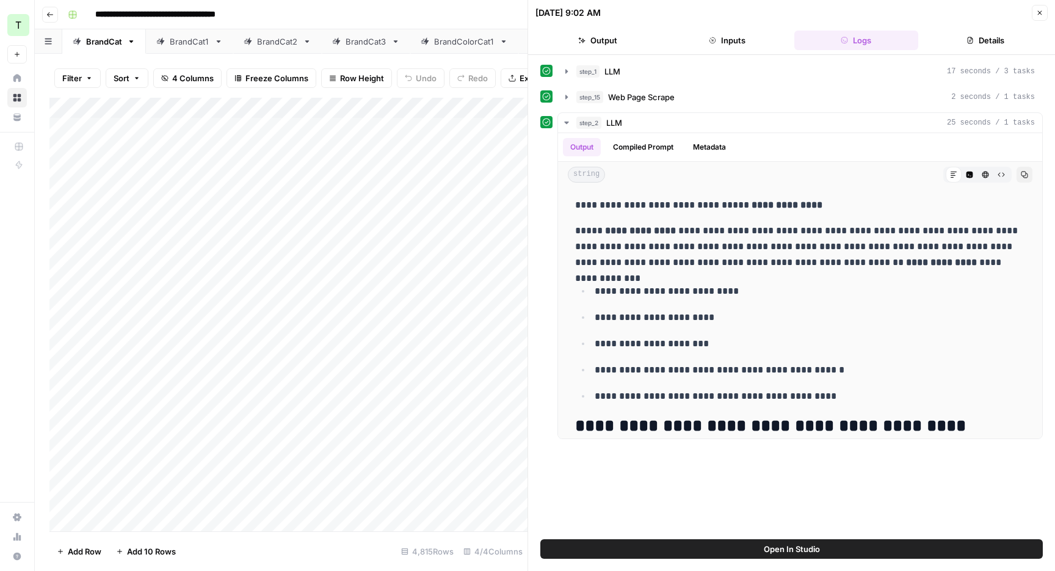
click at [1038, 16] on icon "button" at bounding box center [1039, 12] width 7 height 7
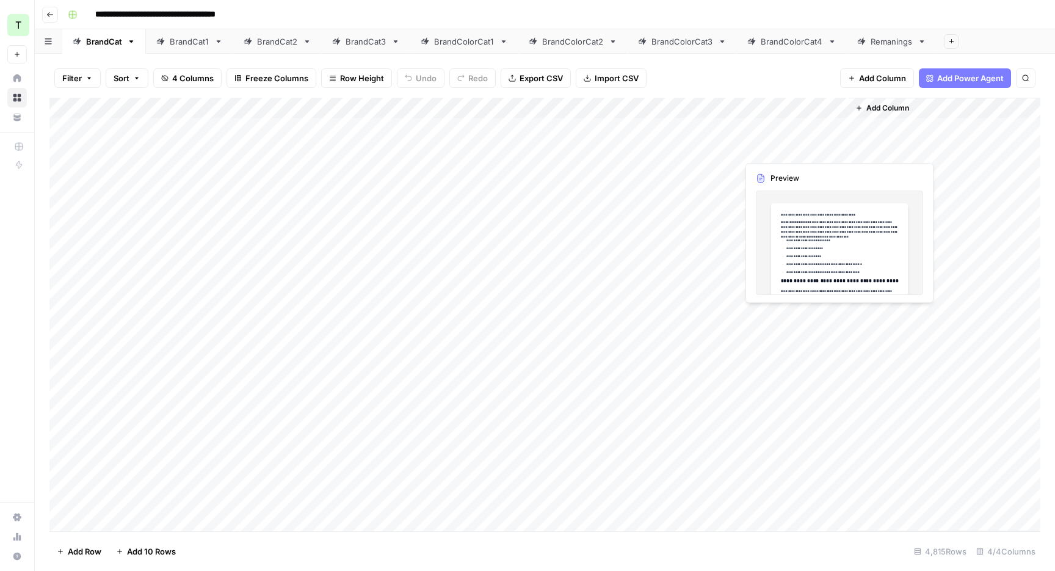
click at [788, 153] on div "Add Column" at bounding box center [544, 314] width 991 height 433
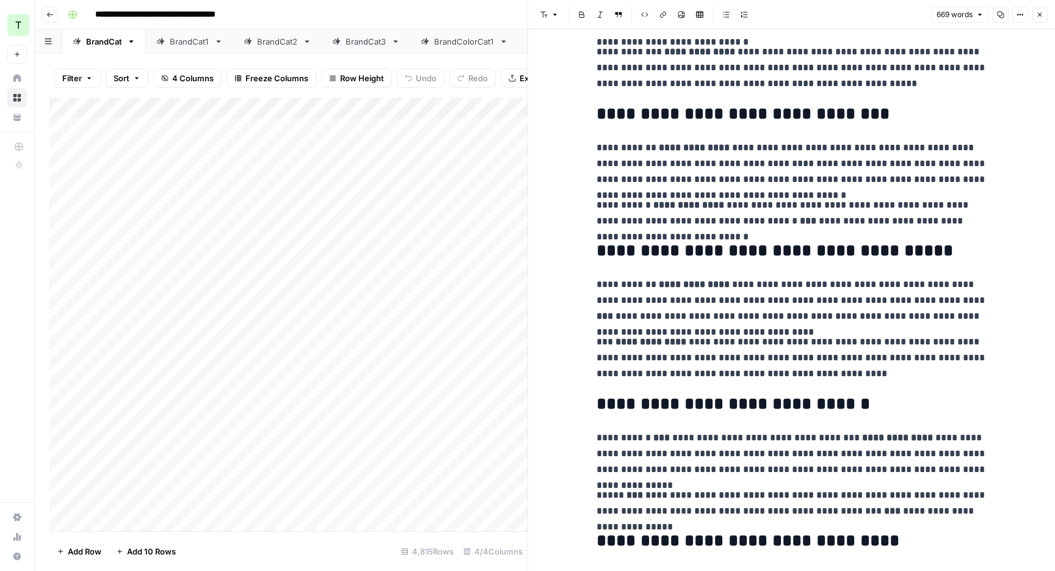
scroll to position [286, 0]
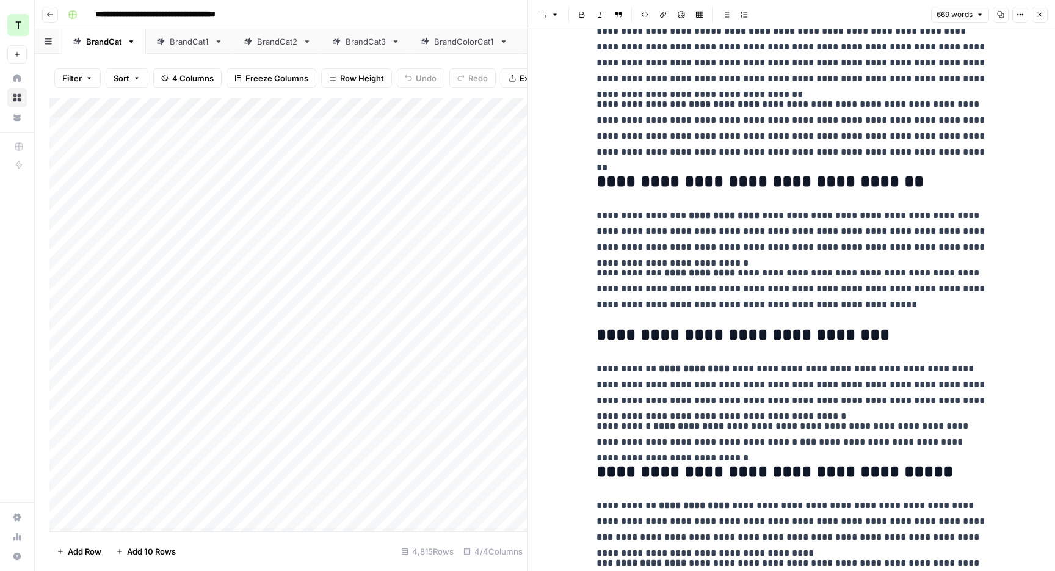
click at [1042, 15] on icon "button" at bounding box center [1039, 14] width 7 height 7
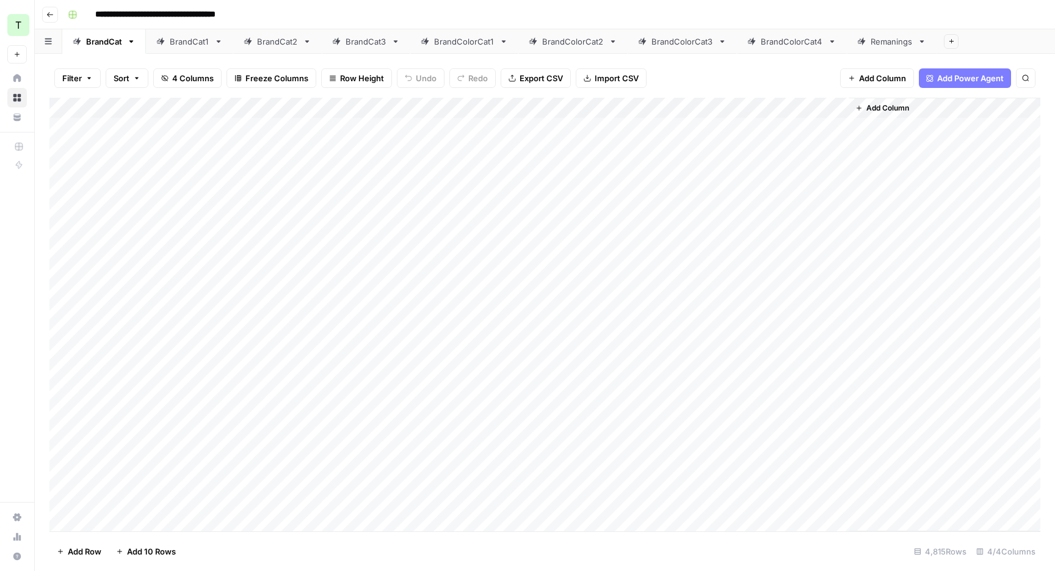
click at [788, 170] on div "Add Column" at bounding box center [544, 314] width 991 height 433
click at [794, 170] on div "Add Column" at bounding box center [544, 314] width 991 height 433
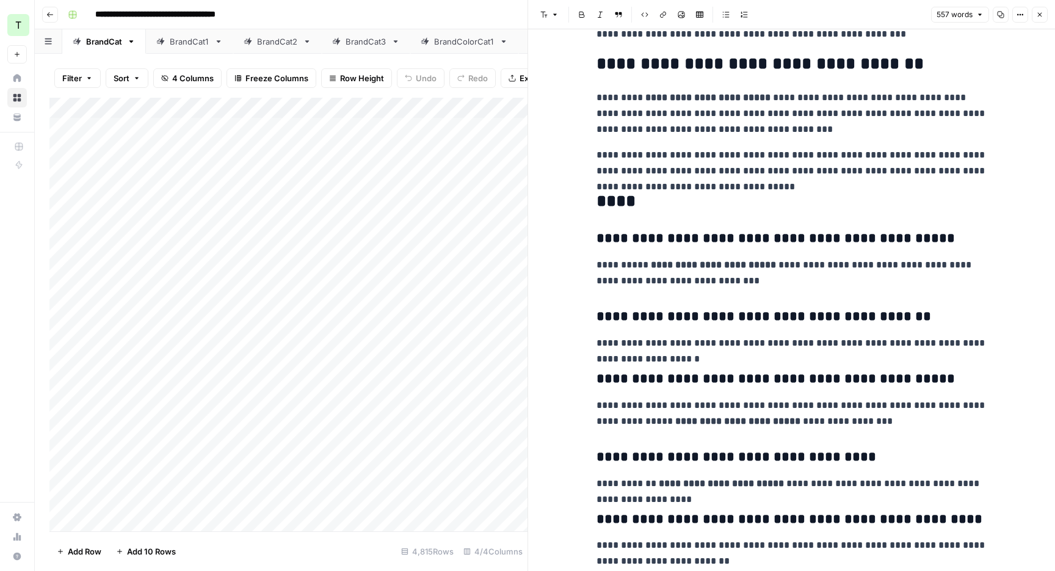
scroll to position [708, 0]
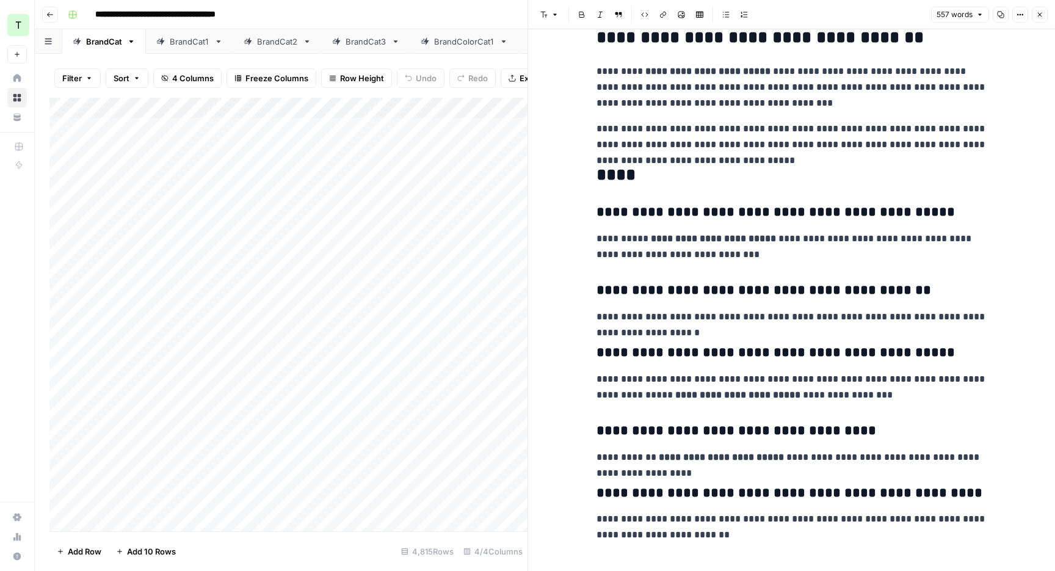
click at [1033, 15] on button "Close" at bounding box center [1040, 15] width 16 height 16
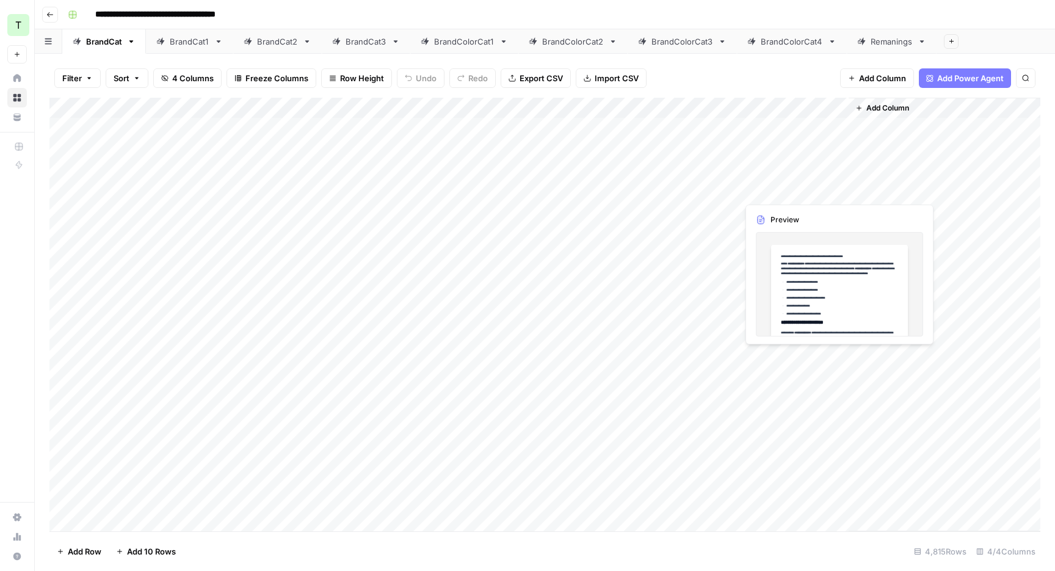
click at [760, 187] on div "Add Column" at bounding box center [544, 314] width 991 height 433
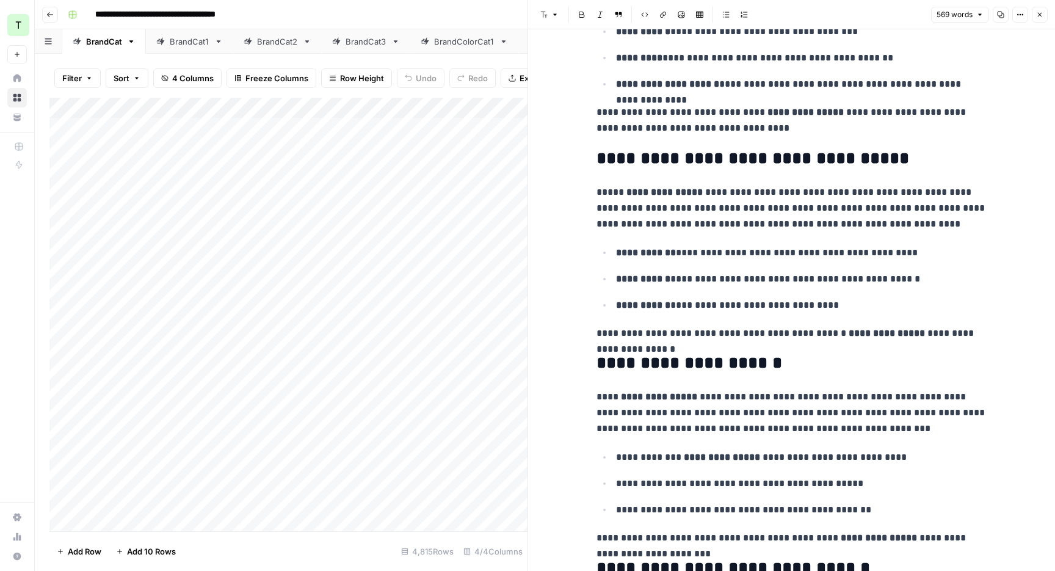
scroll to position [960, 0]
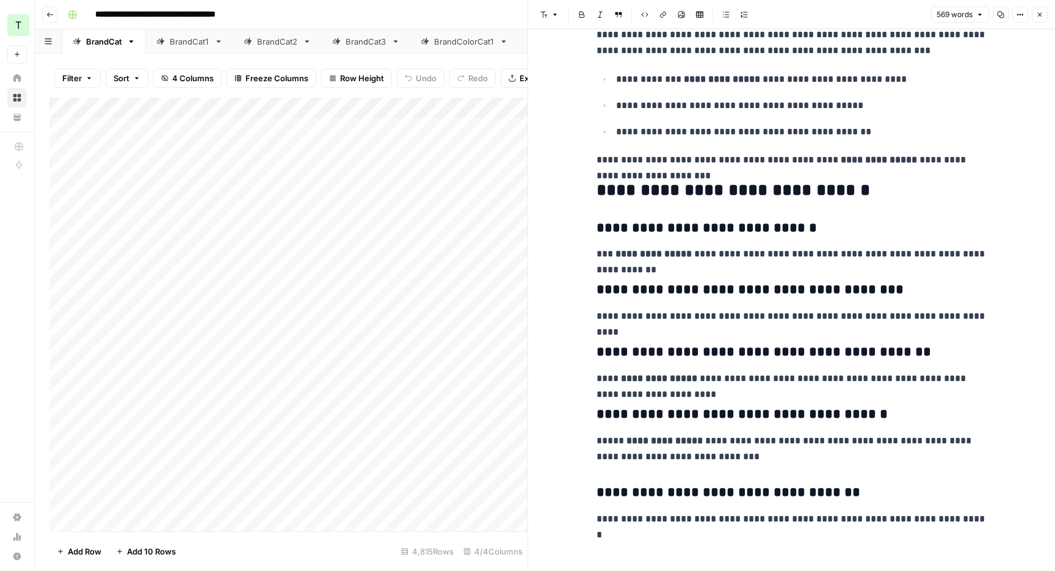
click at [1043, 13] on icon "button" at bounding box center [1039, 14] width 7 height 7
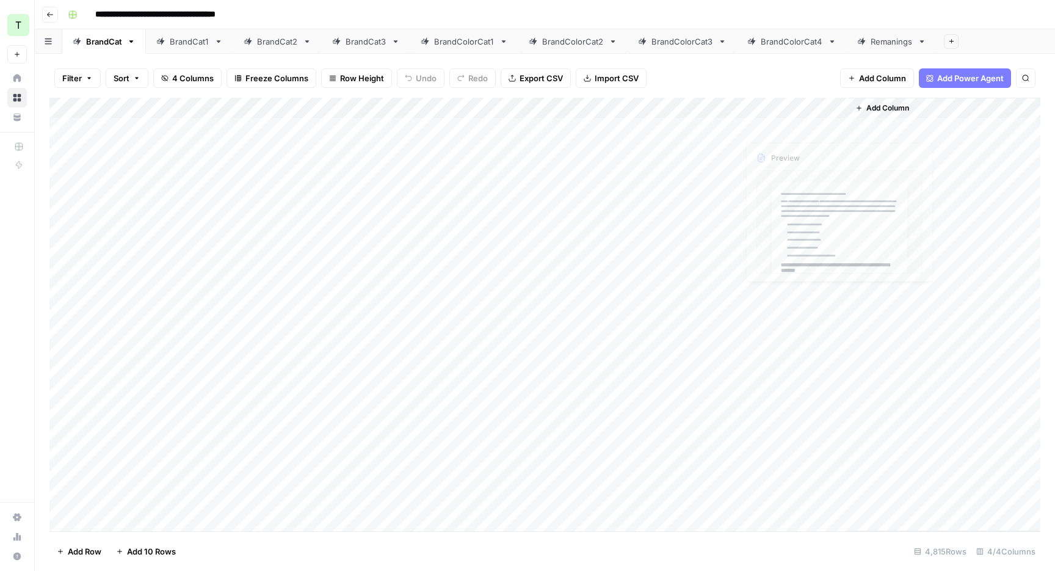
click at [727, 106] on div "Add Column" at bounding box center [544, 314] width 991 height 433
click at [760, 181] on span "Remaining Rows" at bounding box center [771, 179] width 77 height 12
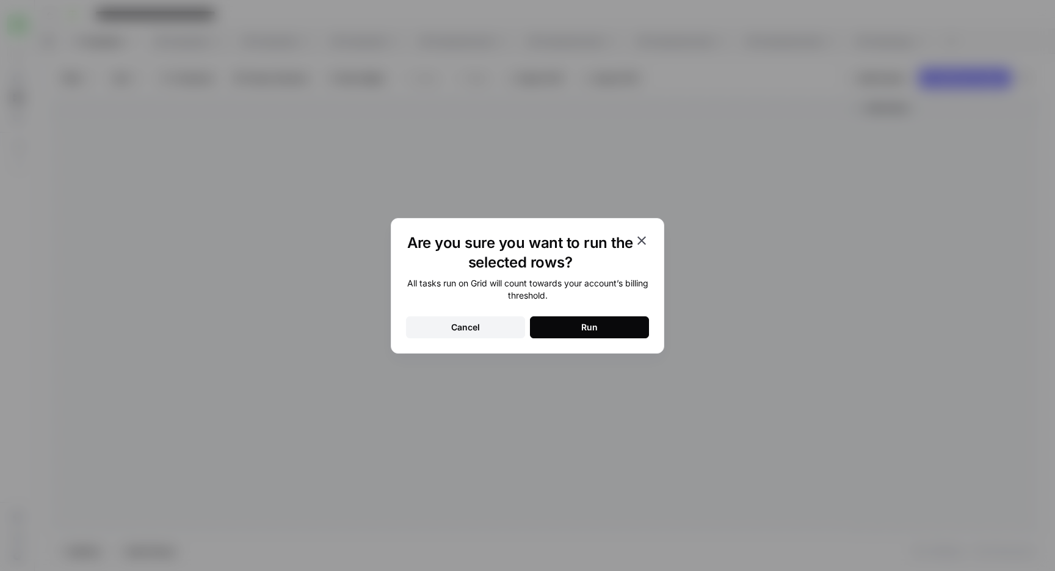
click at [594, 328] on div "Run" at bounding box center [589, 327] width 16 height 12
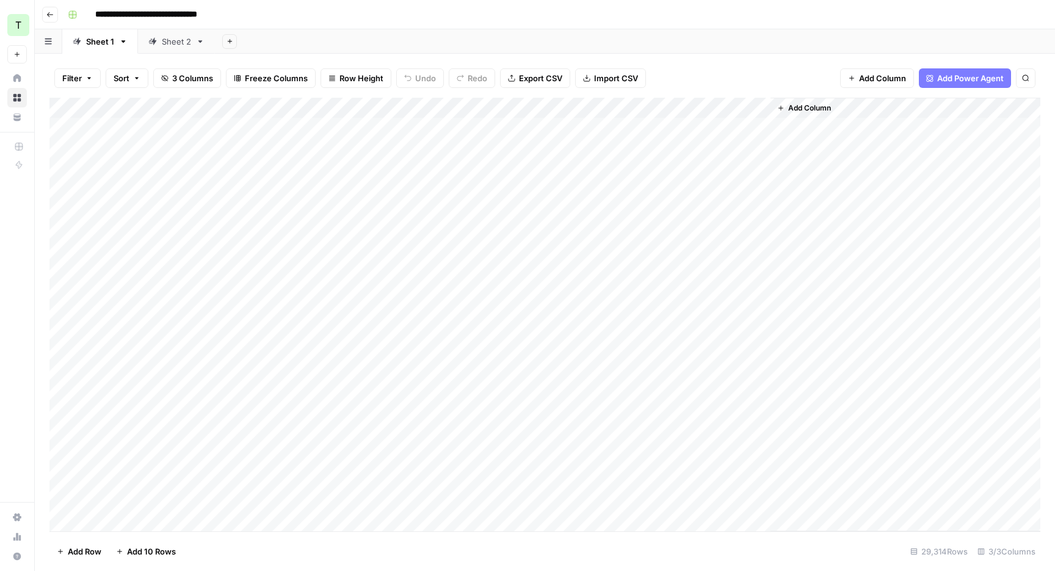
click at [838, 23] on div "**********" at bounding box center [553, 15] width 980 height 20
click at [578, 44] on div "Export all rows as a CSV file" at bounding box center [532, 52] width 107 height 20
click at [626, 33] on div "Add Sheet" at bounding box center [635, 41] width 840 height 24
click at [654, 35] on div "Add Sheet" at bounding box center [635, 41] width 840 height 24
click at [444, 45] on div "Add Sheet" at bounding box center [635, 41] width 840 height 24
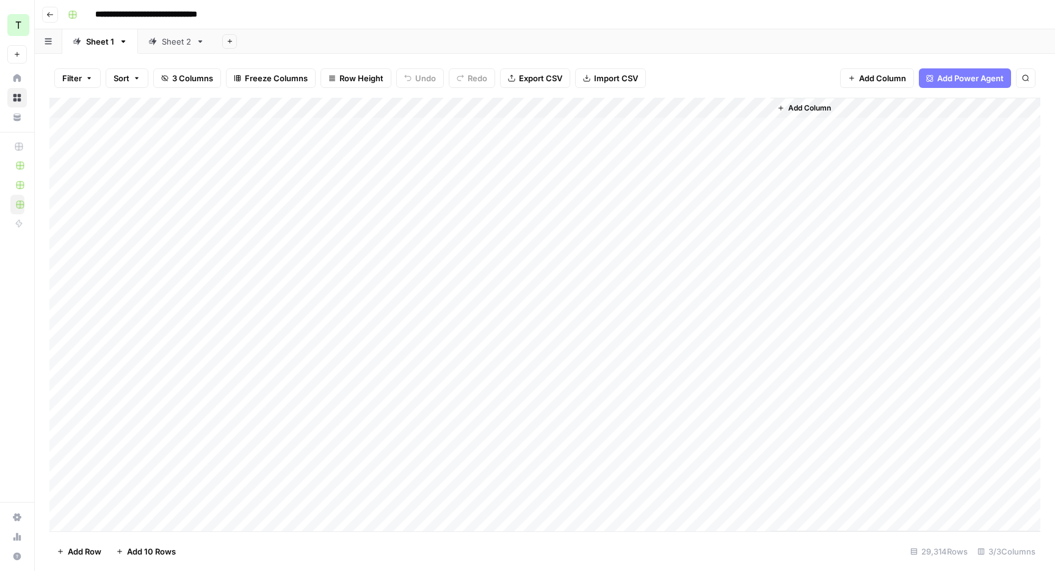
click at [540, 74] on span "Export CSV" at bounding box center [540, 78] width 43 height 12
click at [739, 25] on header "**********" at bounding box center [545, 14] width 1020 height 29
